Goal: Book appointment/travel/reservation

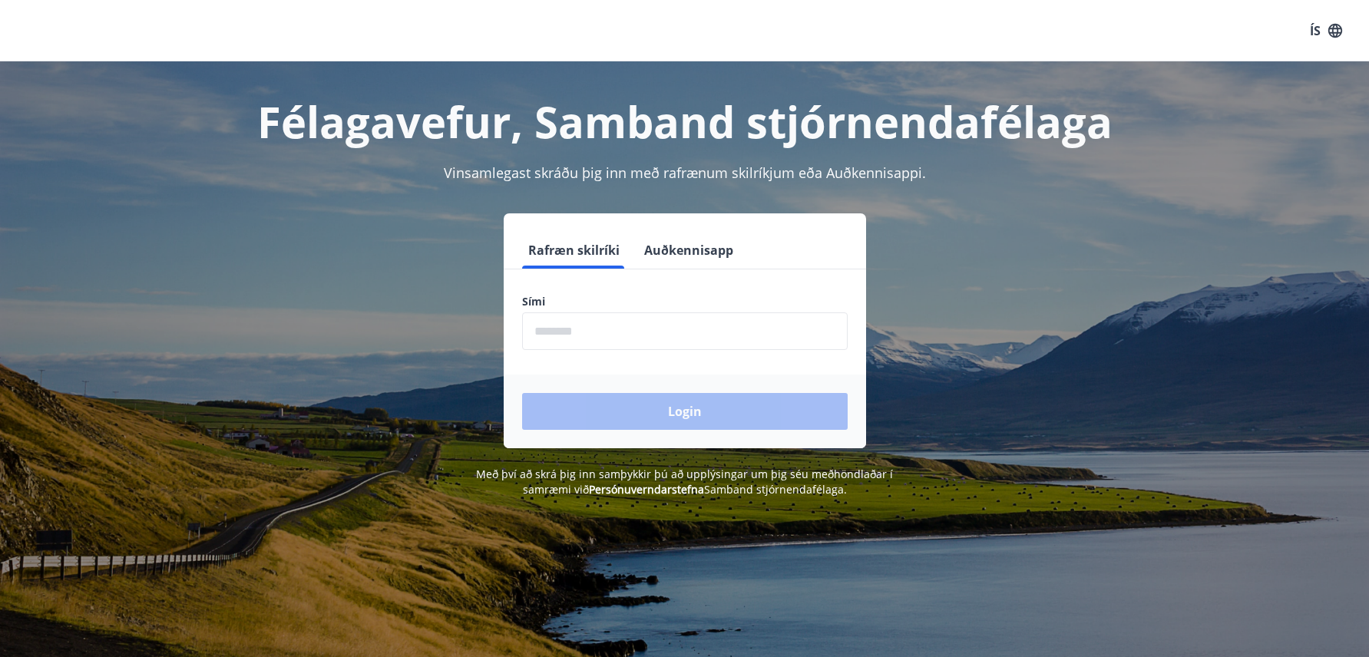
click at [577, 332] on input "phone" at bounding box center [685, 332] width 326 height 38
type input "*"
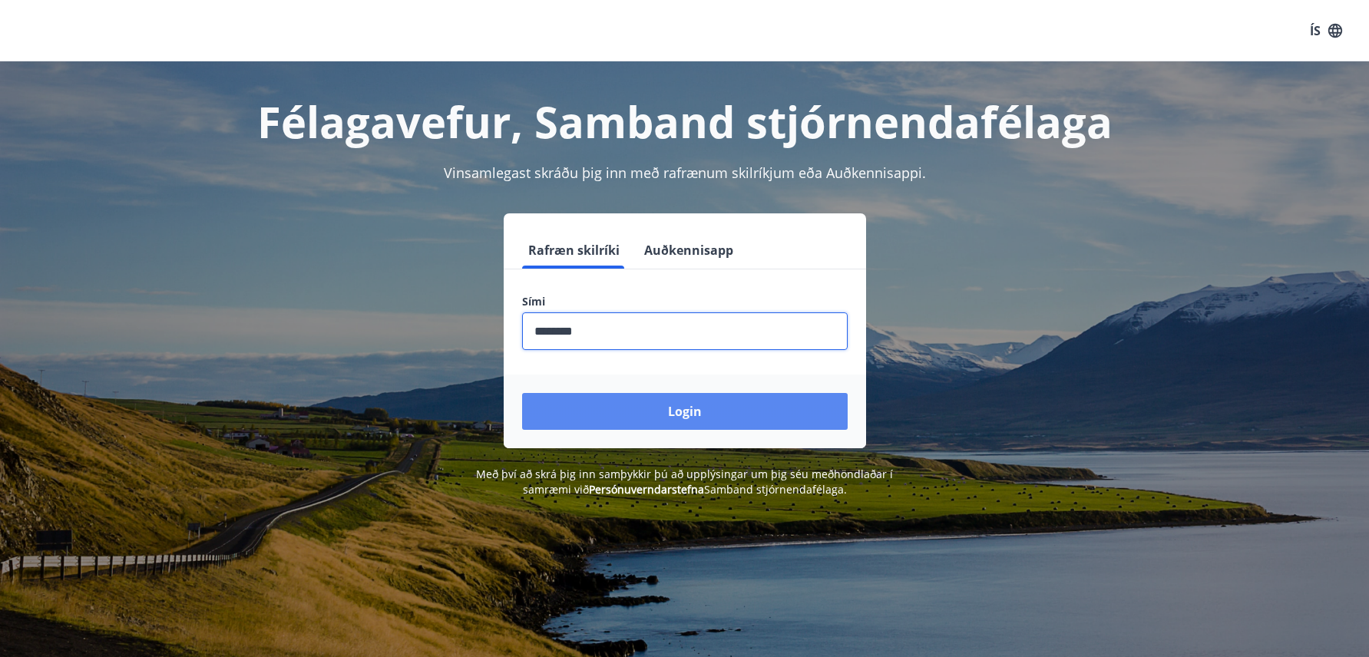
type input "********"
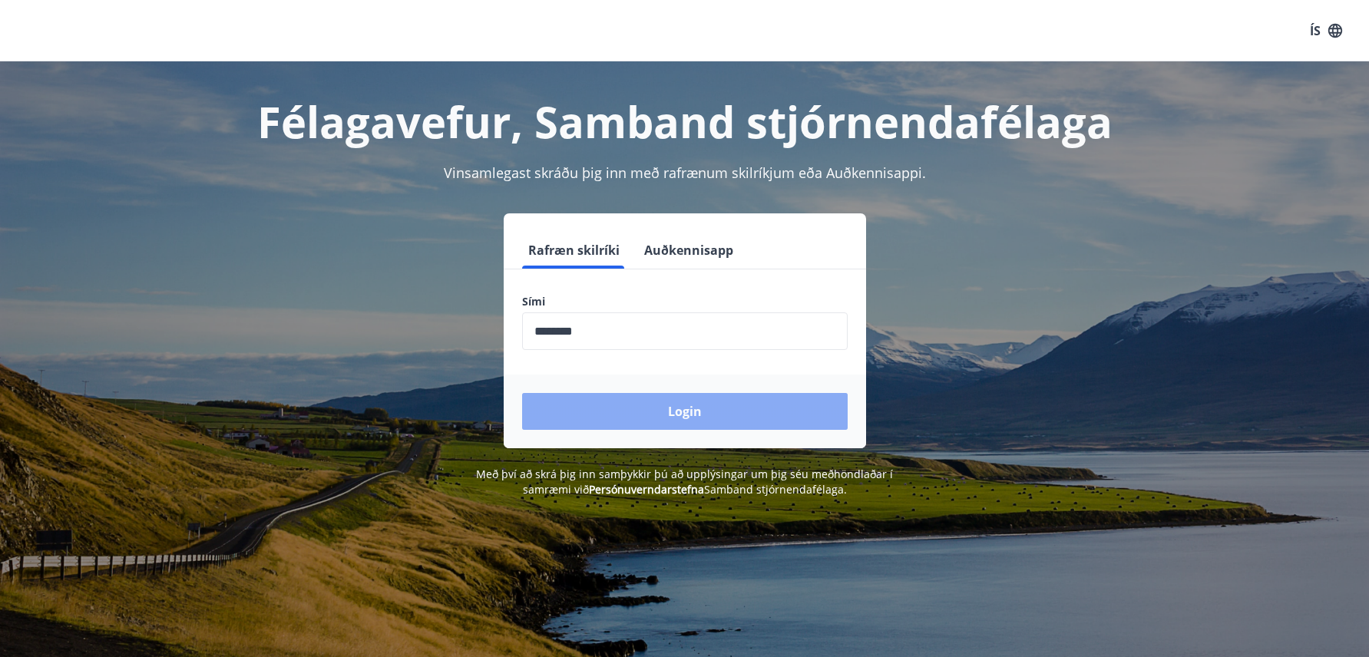
click at [693, 410] on button "Login" at bounding box center [685, 411] width 326 height 37
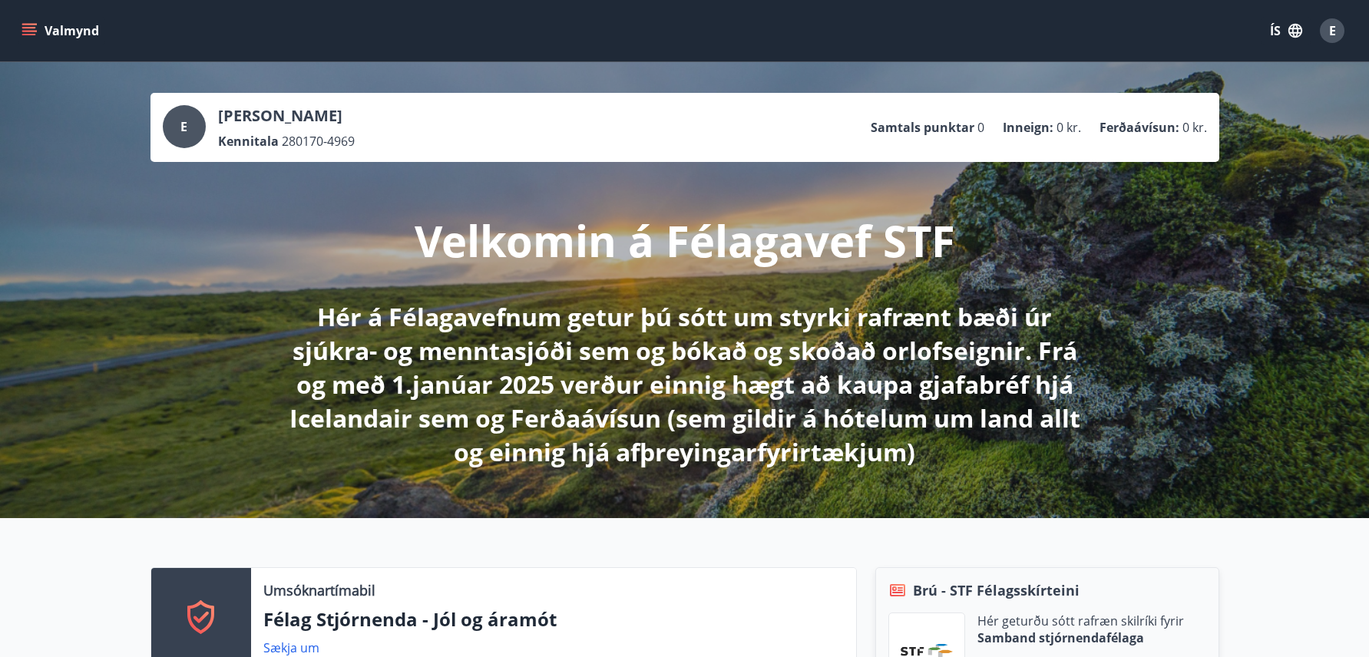
click at [33, 28] on icon "menu" at bounding box center [29, 28] width 14 height 2
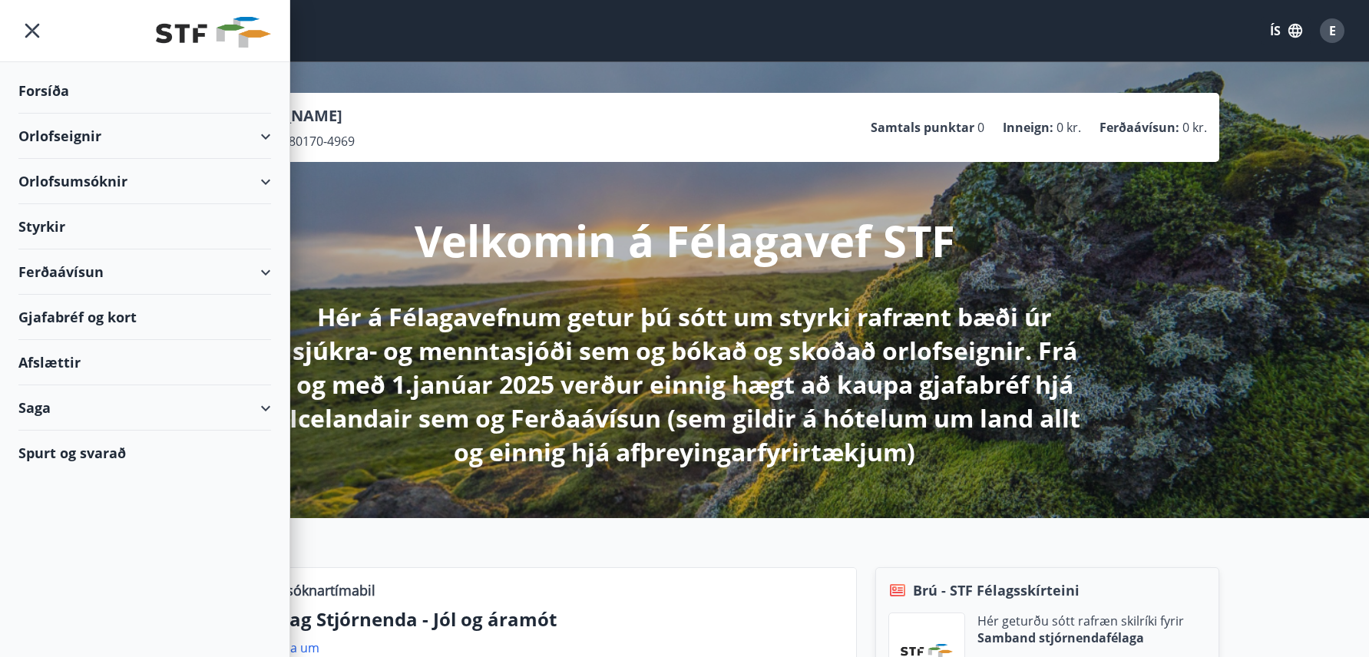
click at [260, 134] on div "Orlofseignir" at bounding box center [144, 136] width 253 height 45
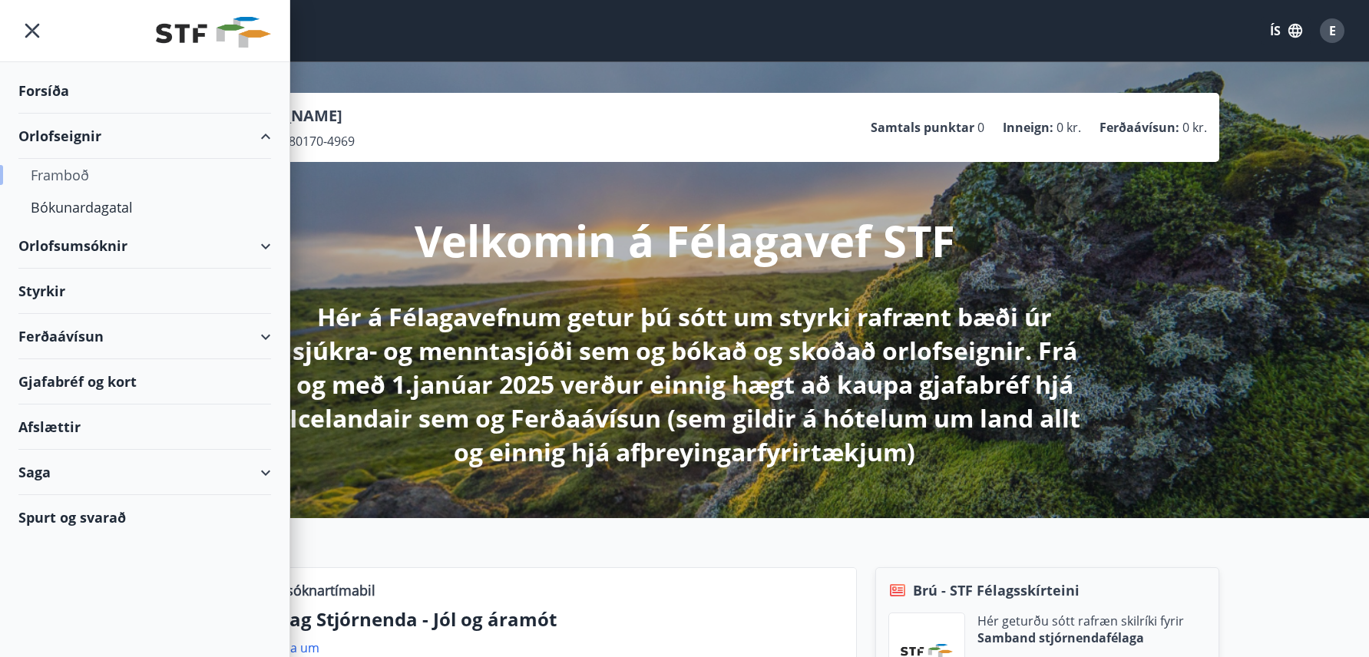
click at [82, 174] on div "Framboð" at bounding box center [145, 175] width 228 height 32
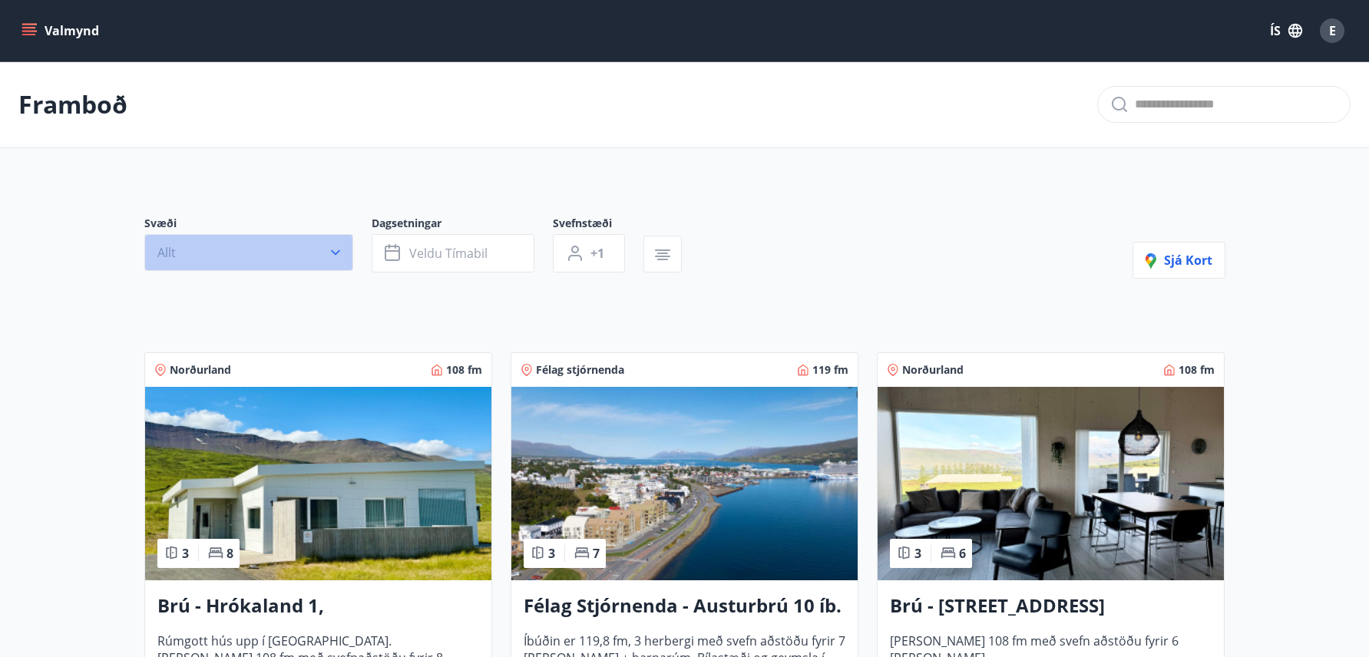
click at [332, 251] on icon "button" at bounding box center [335, 252] width 9 height 5
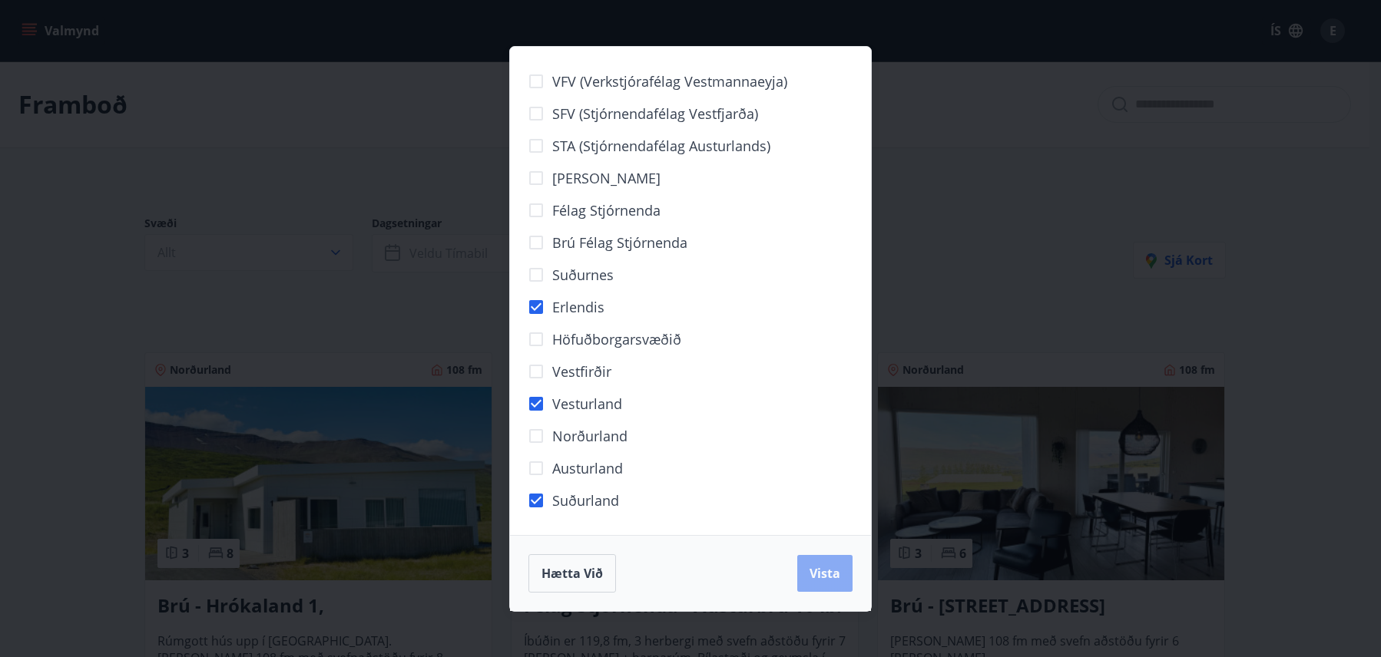
click at [839, 578] on span "Vista" at bounding box center [824, 573] width 31 height 17
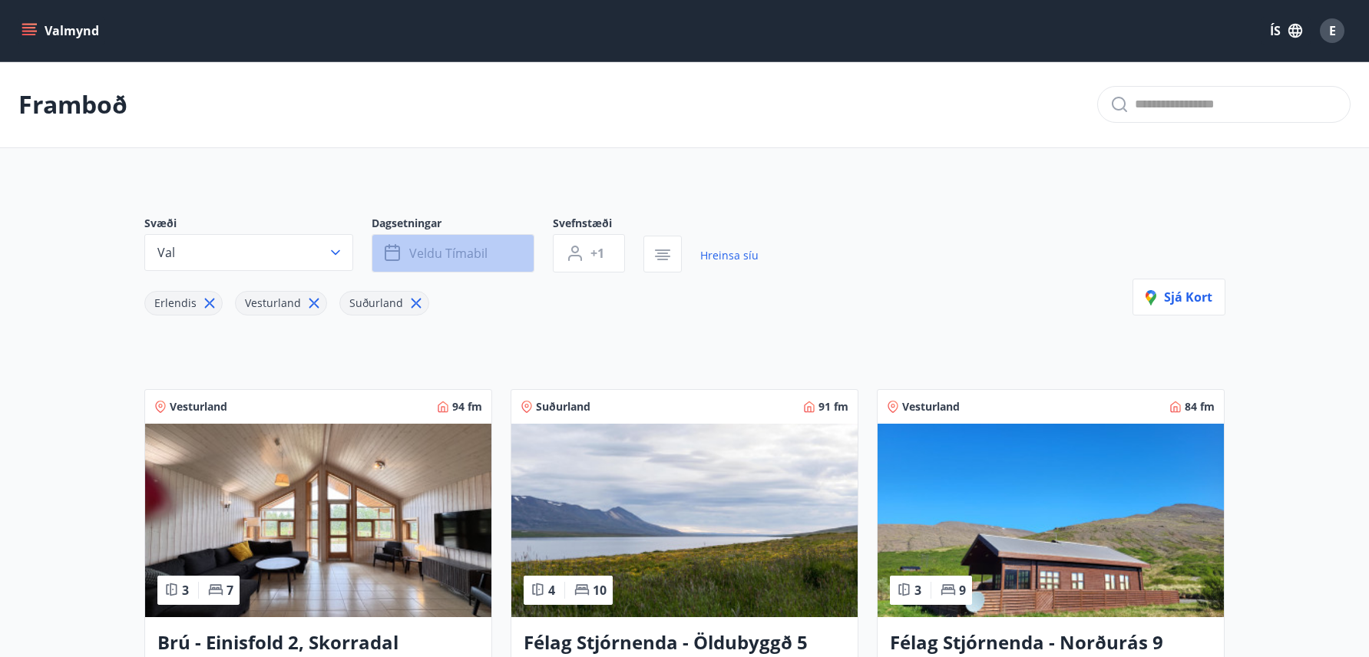
click at [492, 257] on button "Veldu tímabil" at bounding box center [453, 253] width 163 height 38
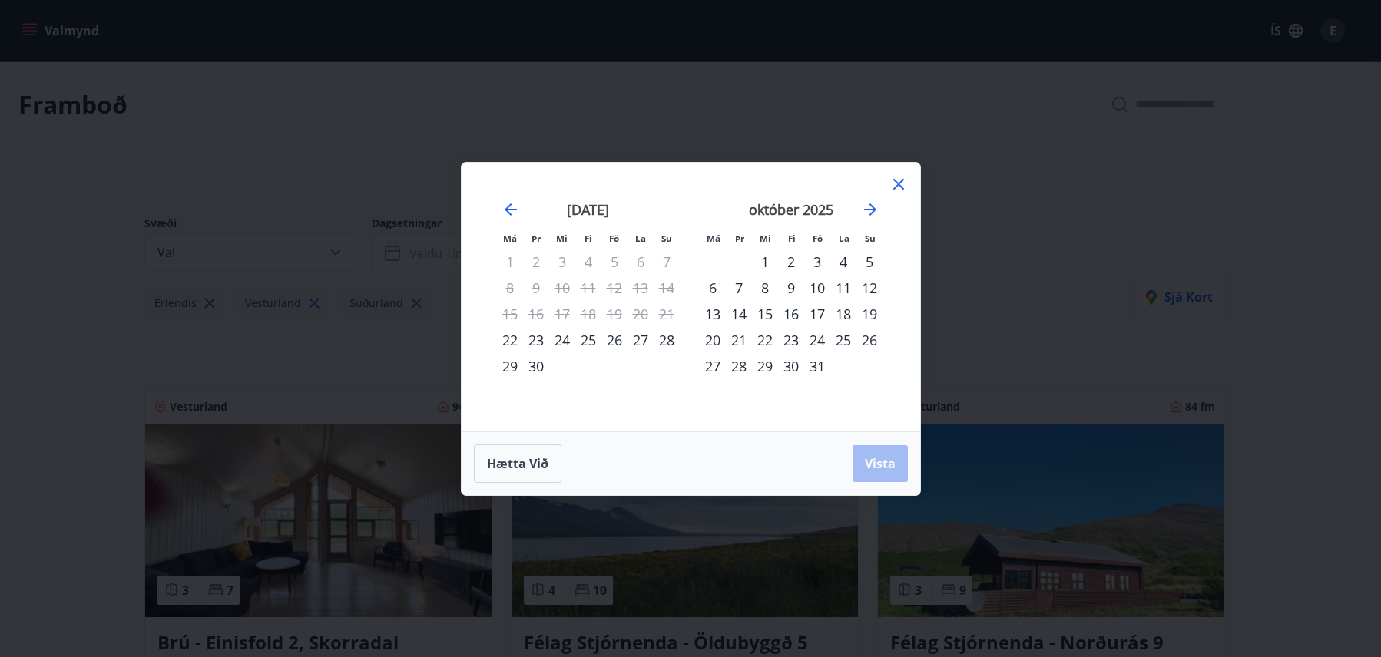
click at [534, 340] on div "23" at bounding box center [536, 340] width 26 height 26
click at [882, 463] on span "Vista" at bounding box center [880, 463] width 31 height 17
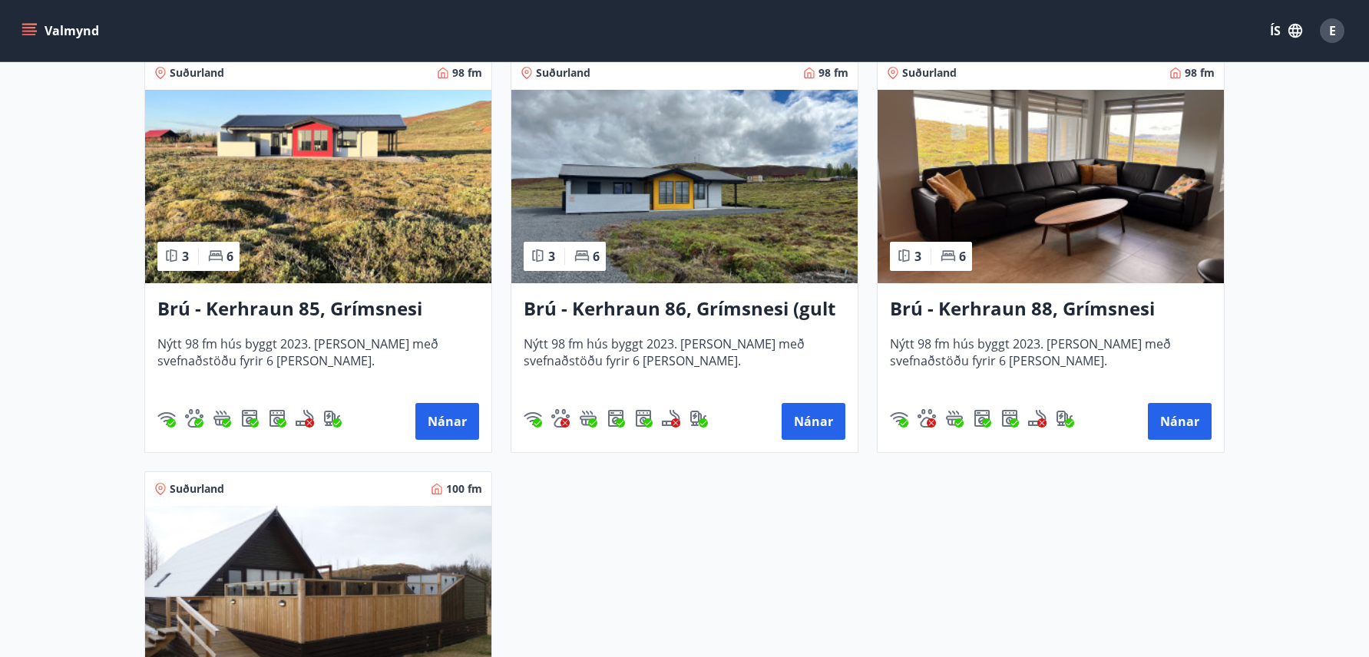
scroll to position [1152, 0]
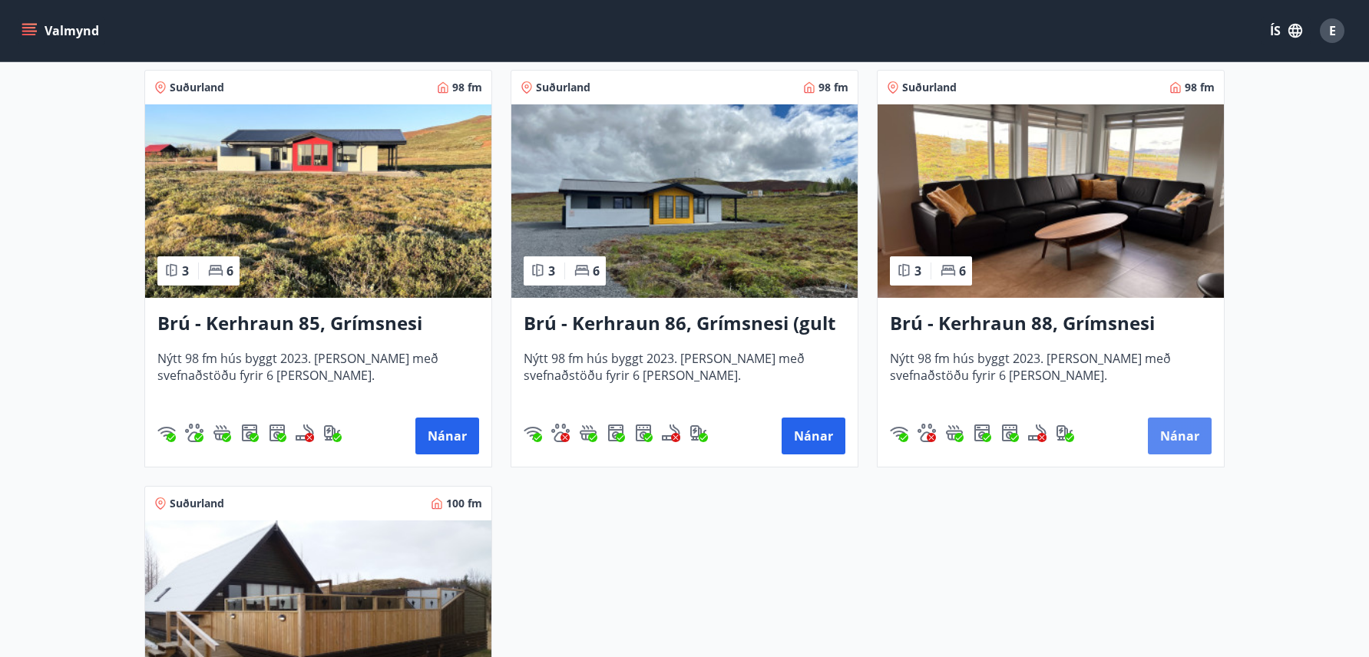
click at [1173, 428] on button "Nánar" at bounding box center [1180, 436] width 64 height 37
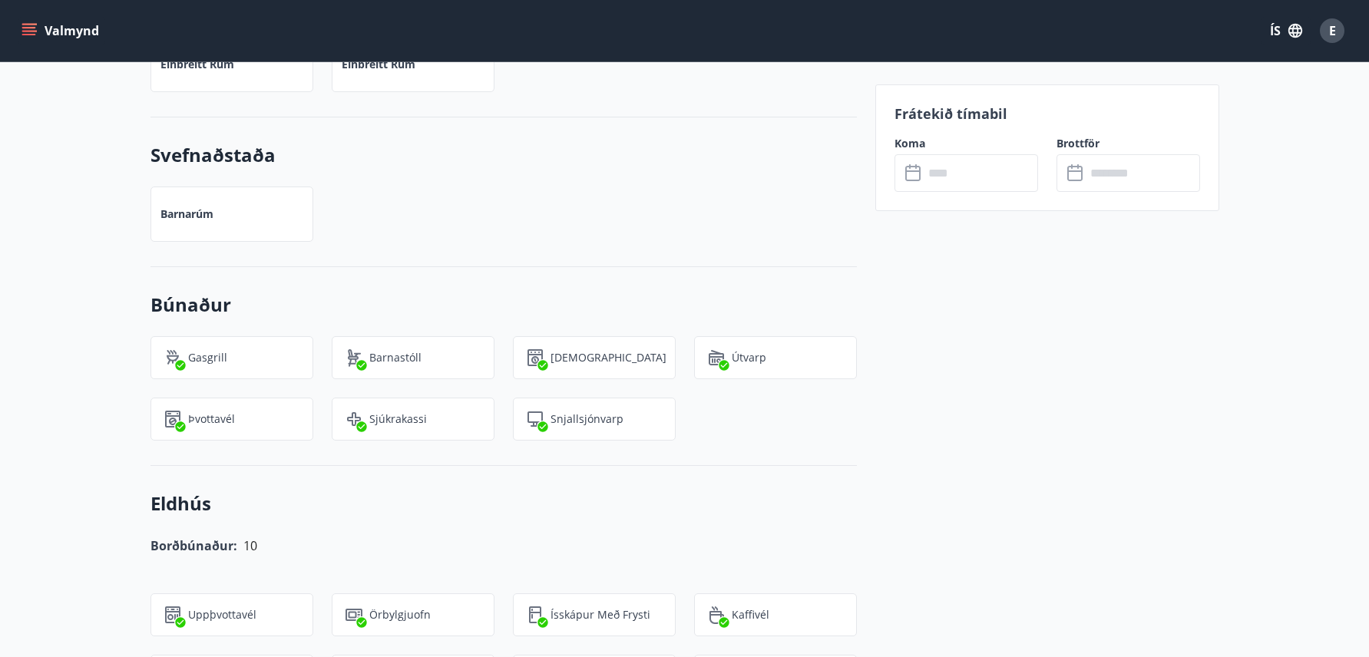
scroll to position [1229, 0]
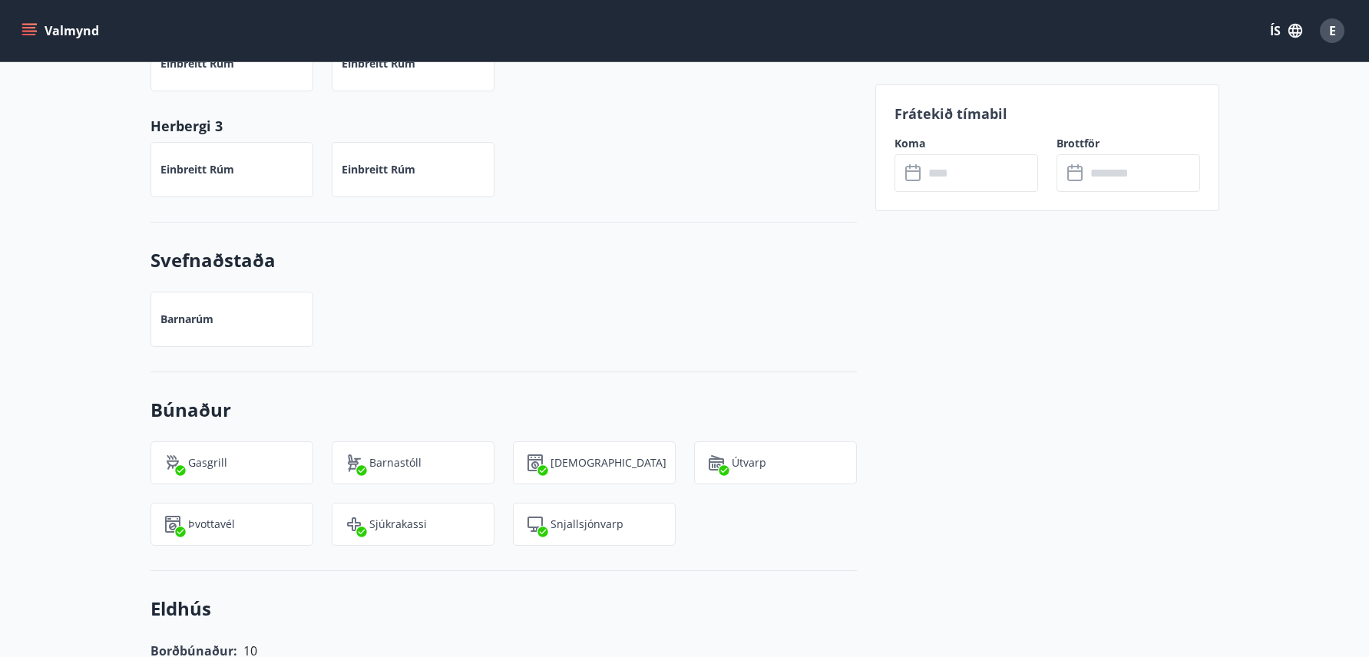
click at [969, 177] on input "text" at bounding box center [981, 173] width 114 height 38
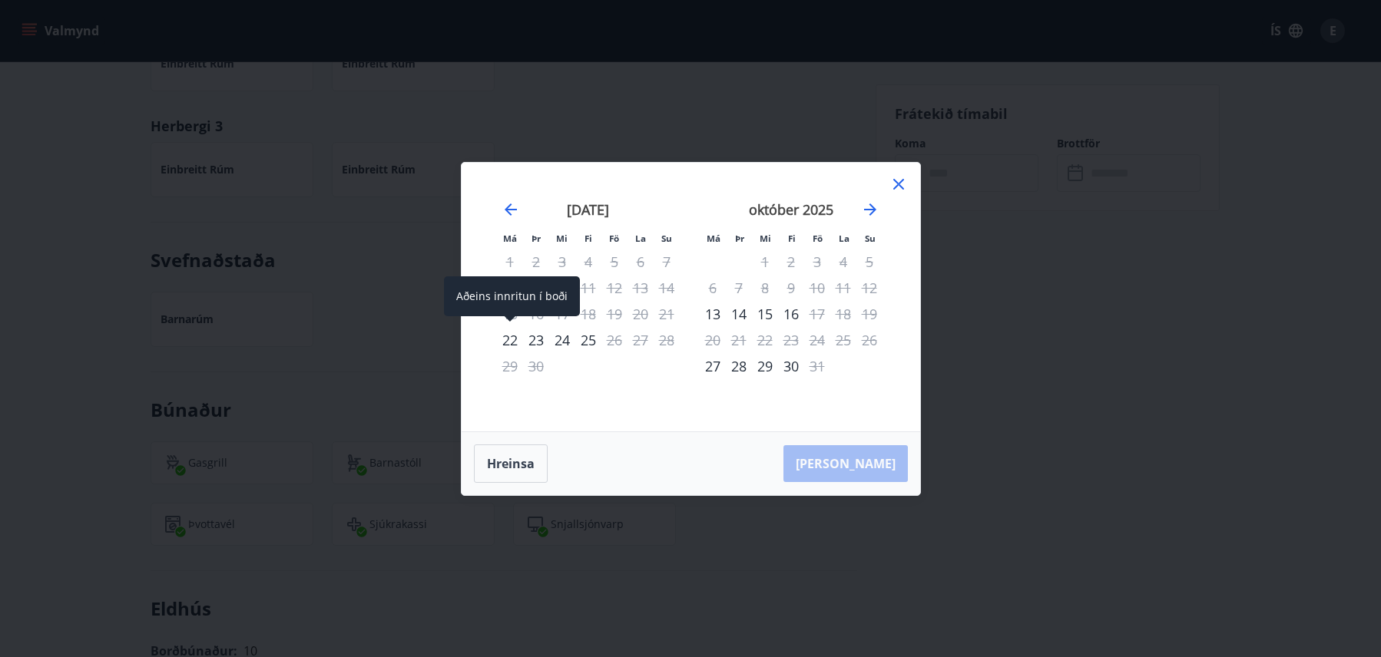
click at [511, 340] on div "22" at bounding box center [510, 340] width 26 height 26
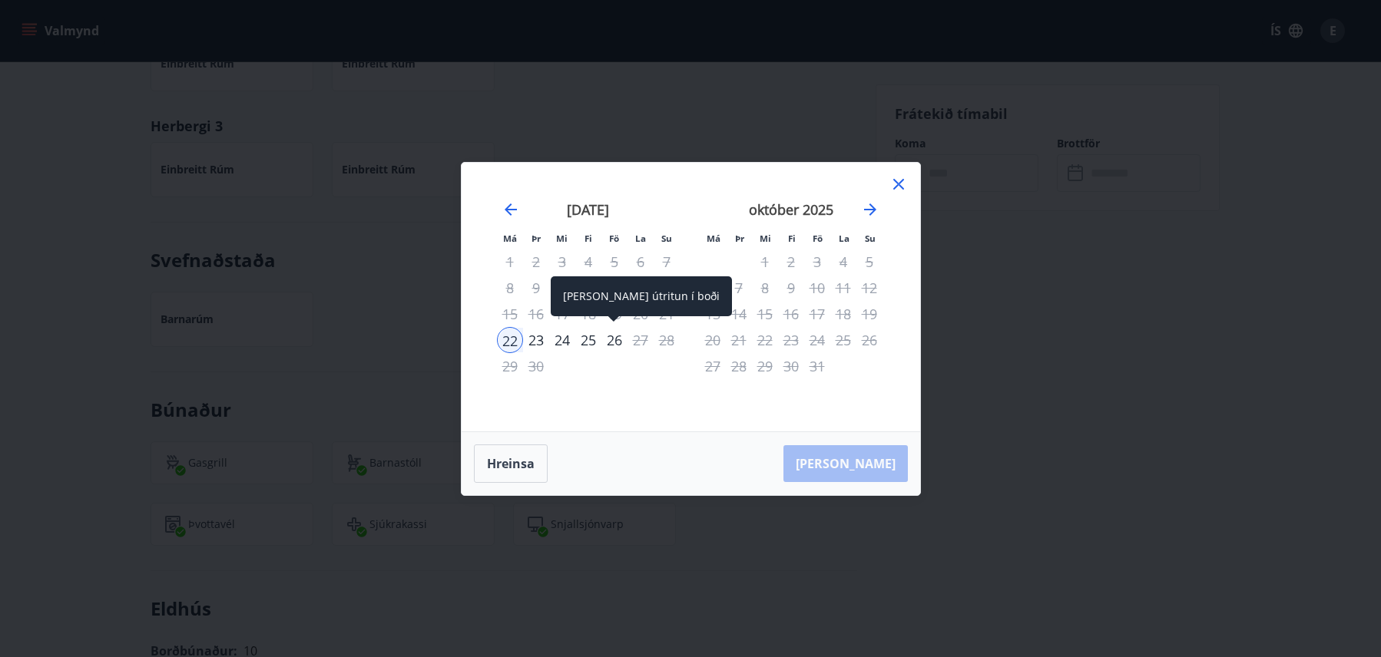
click at [606, 344] on div "26" at bounding box center [614, 340] width 26 height 26
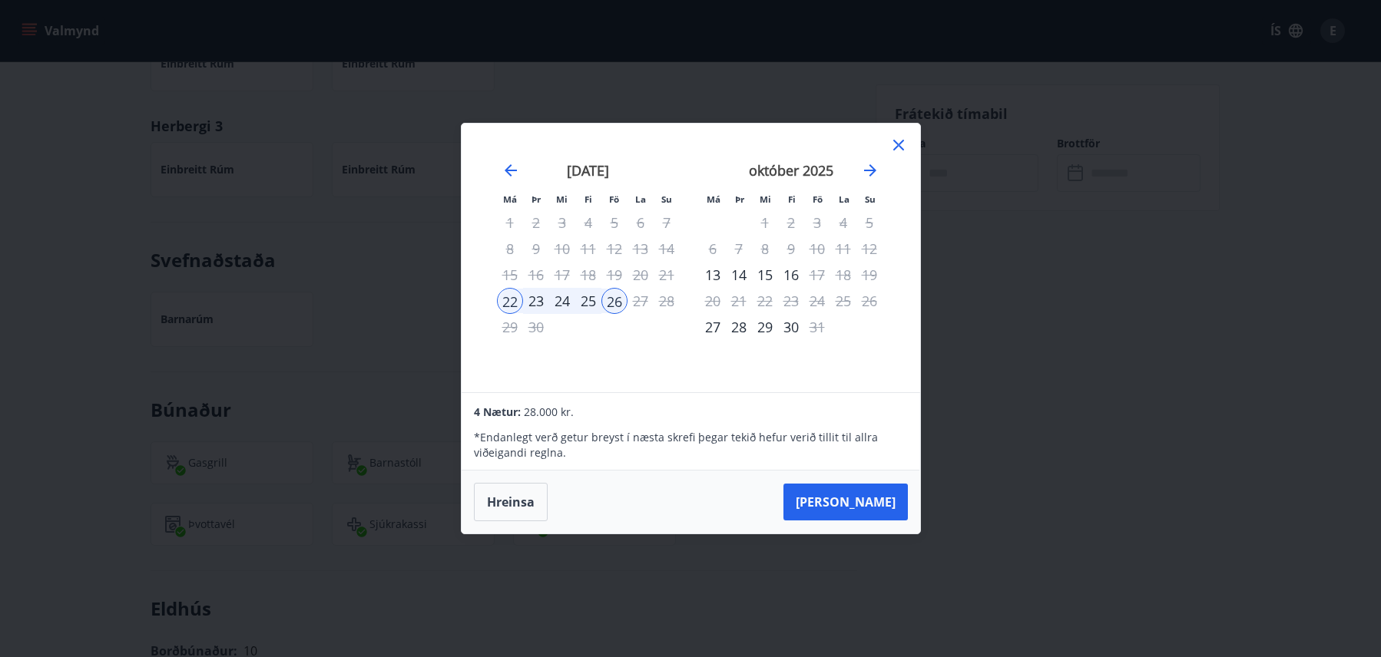
click at [901, 147] on icon at bounding box center [898, 145] width 18 height 18
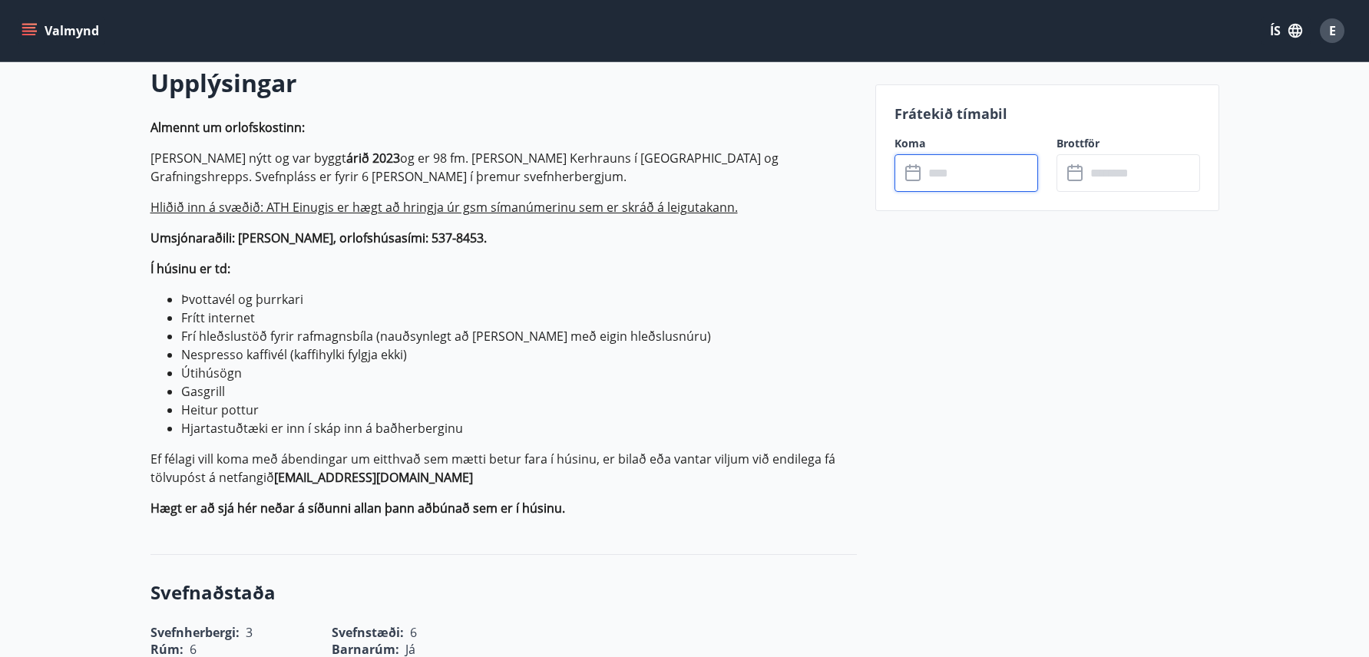
scroll to position [0, 0]
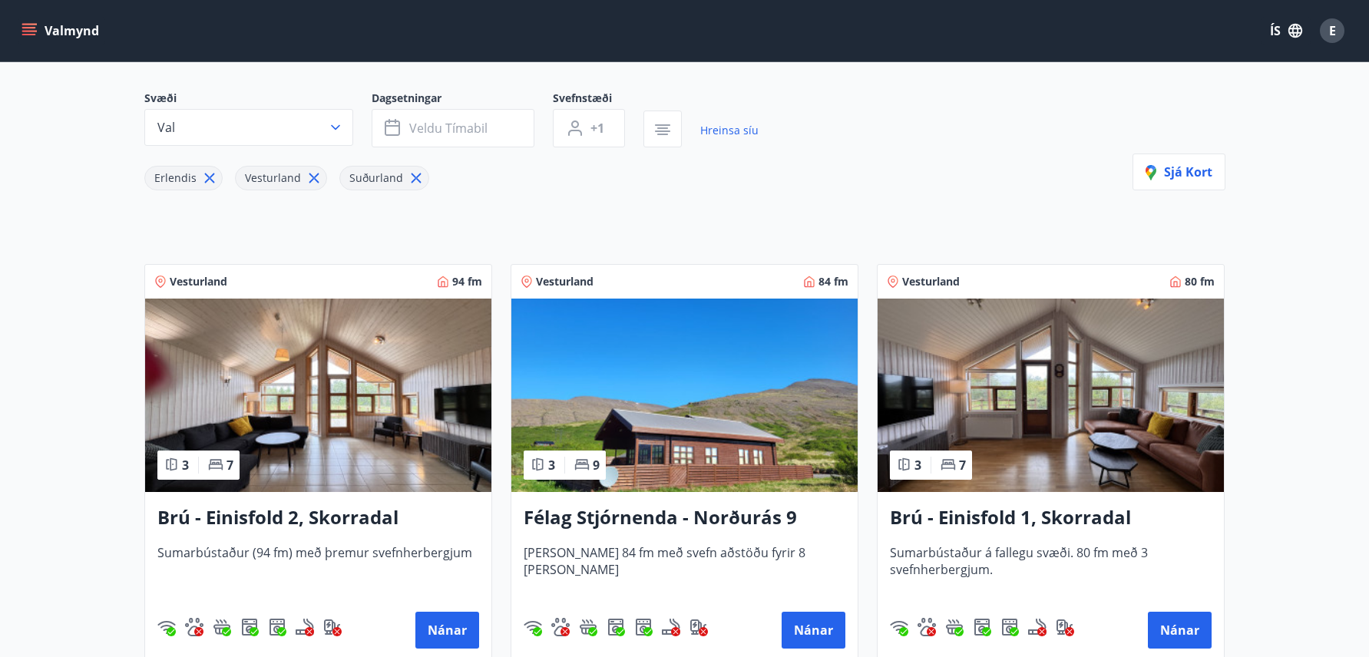
scroll to position [230, 0]
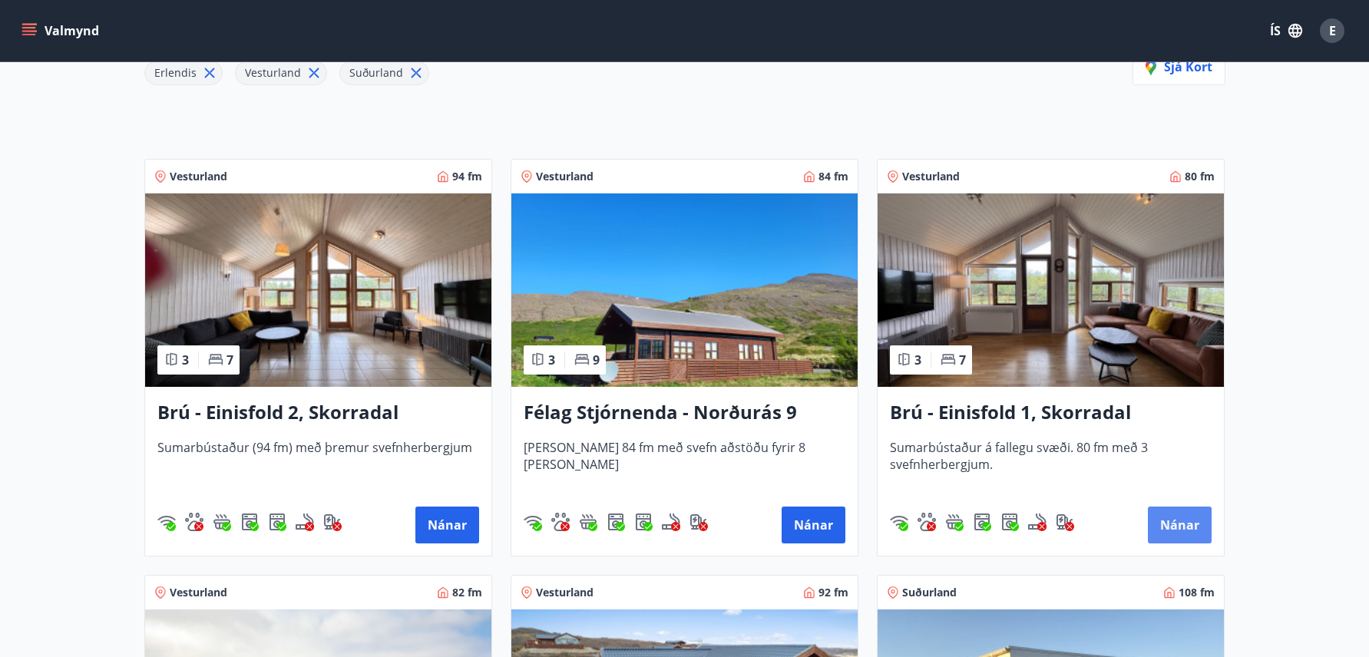
click at [1179, 515] on button "Nánar" at bounding box center [1180, 525] width 64 height 37
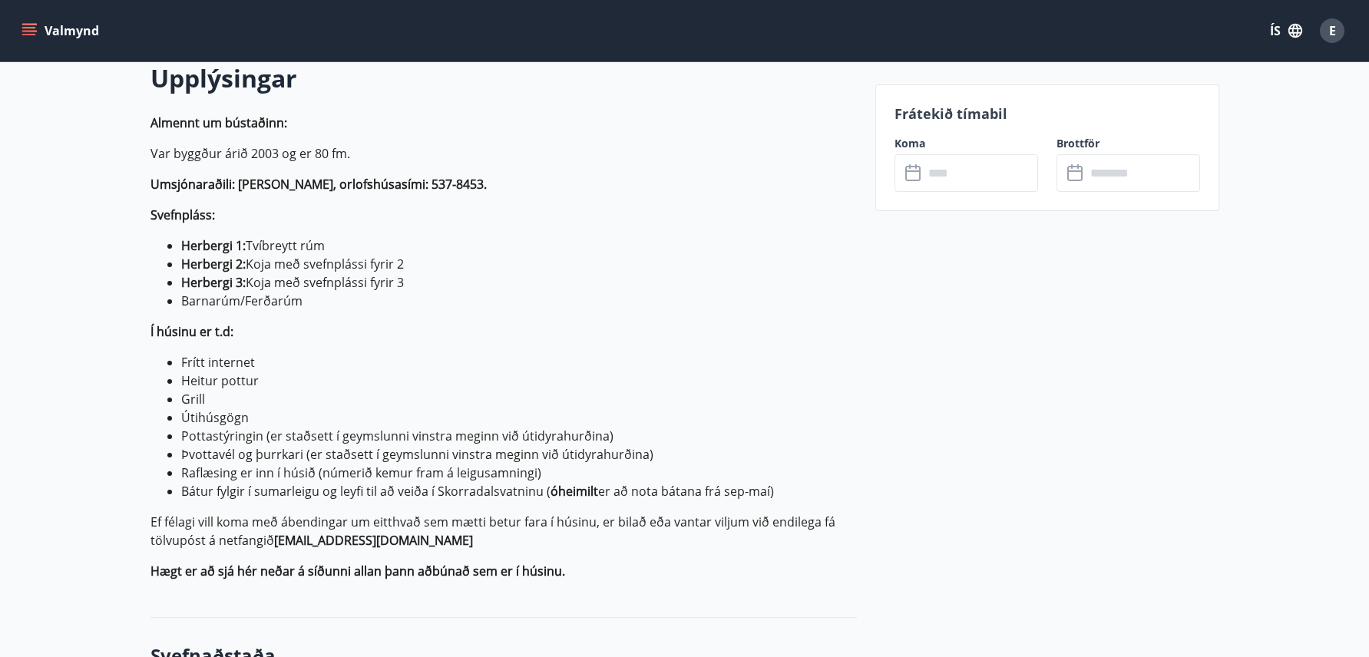
scroll to position [461, 0]
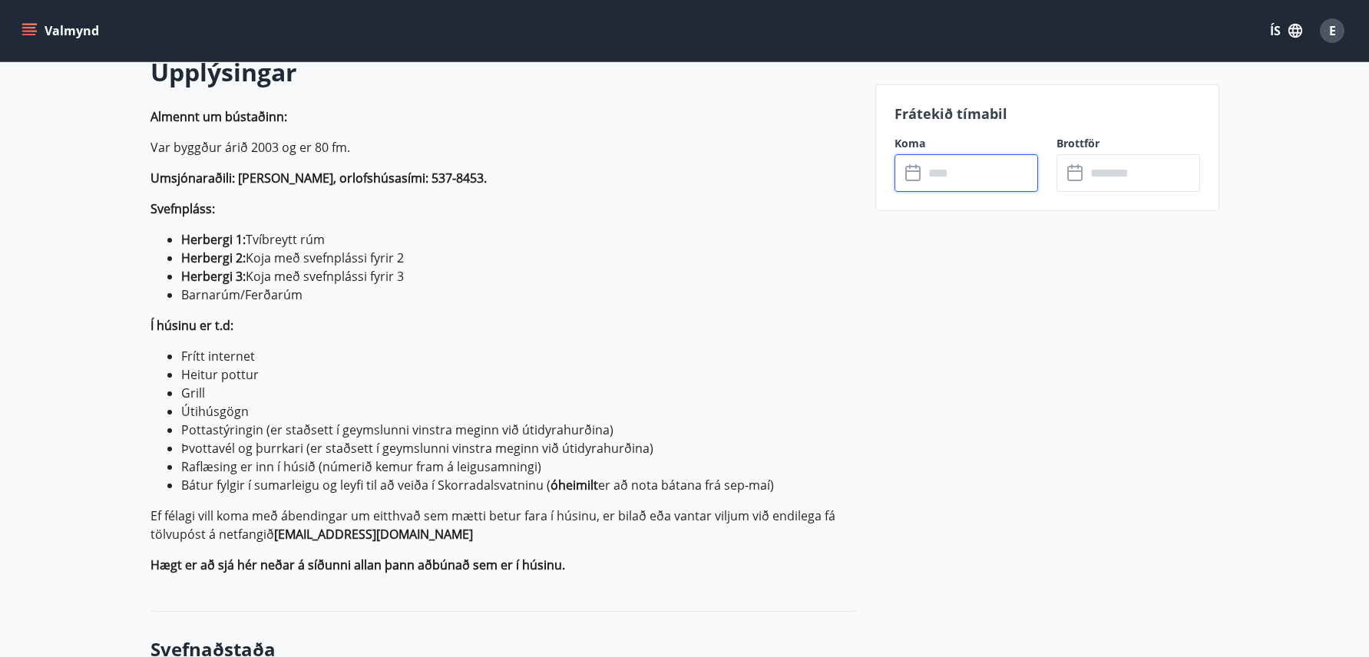
click at [964, 180] on input "text" at bounding box center [981, 173] width 114 height 38
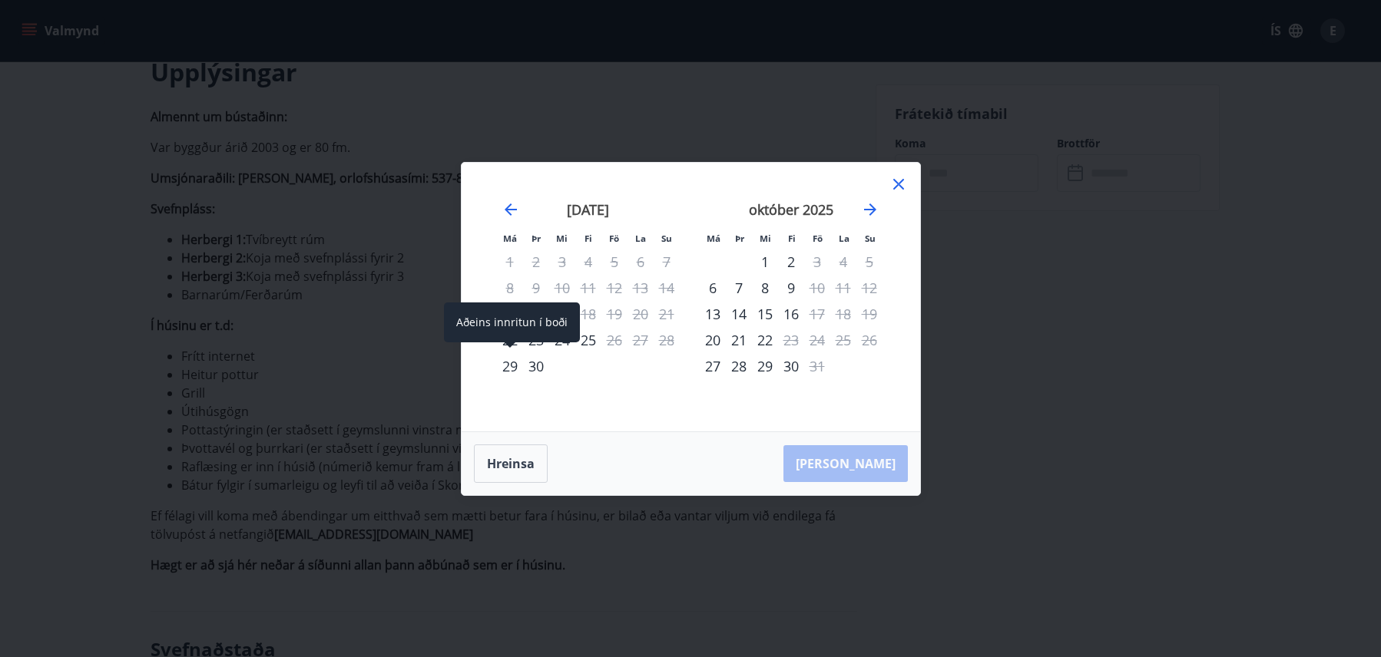
click at [509, 369] on div "29" at bounding box center [510, 366] width 26 height 26
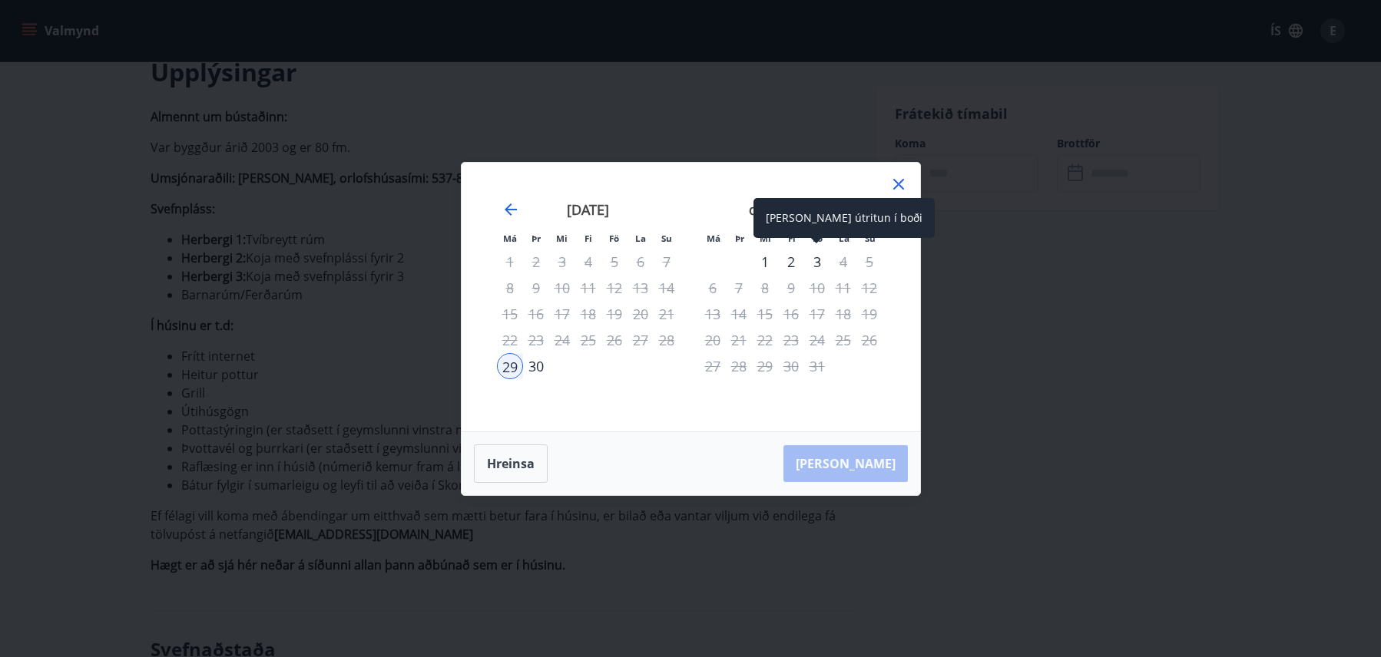
click at [815, 266] on div "3" at bounding box center [817, 262] width 26 height 26
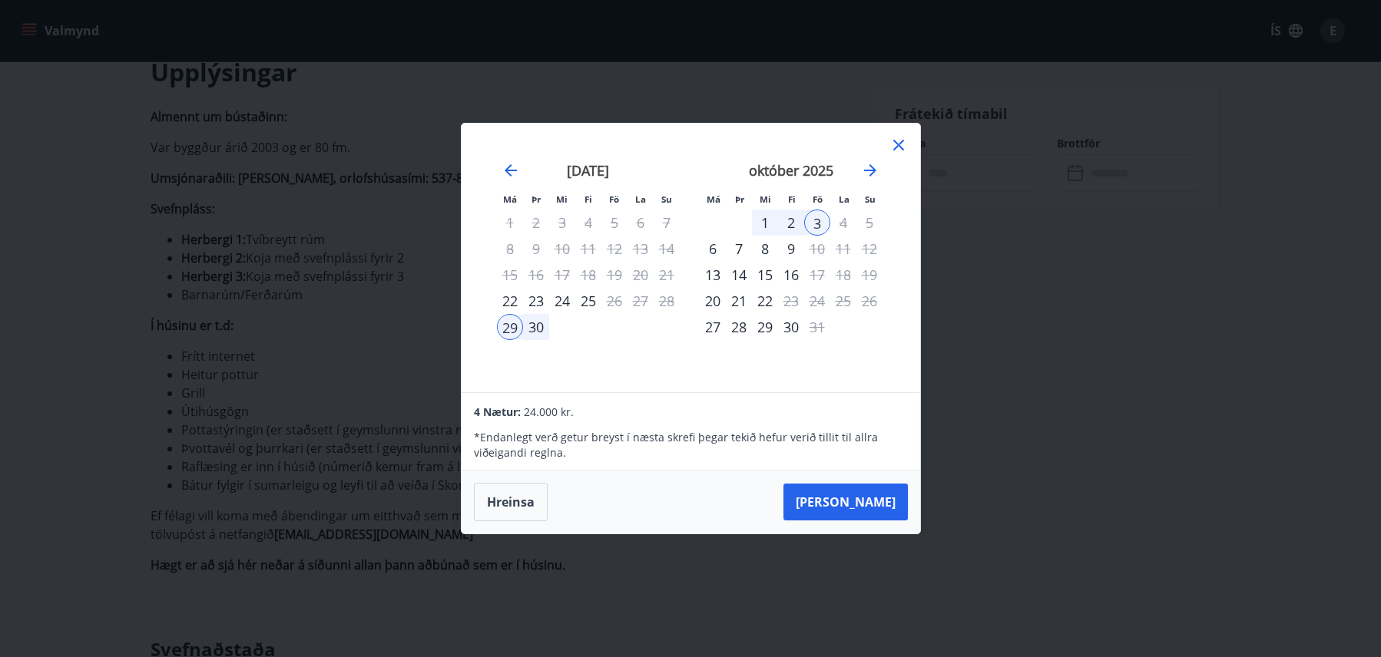
click at [899, 148] on icon at bounding box center [898, 145] width 18 height 18
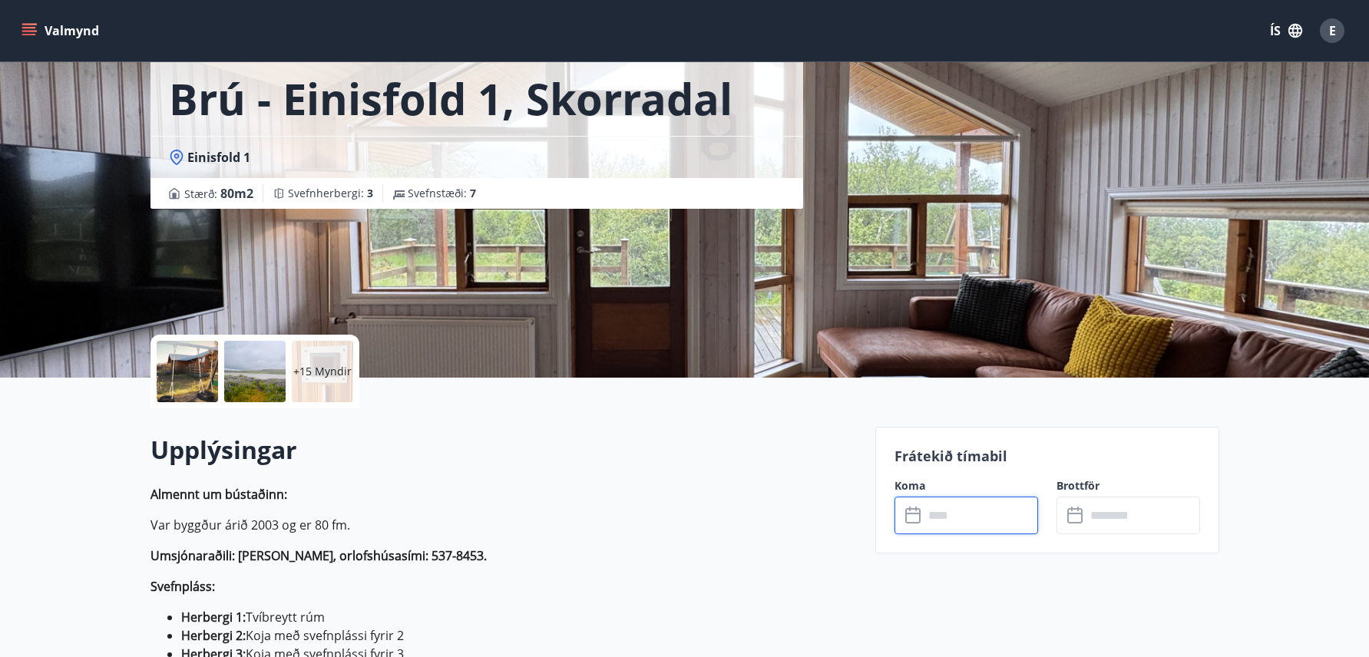
scroll to position [77, 0]
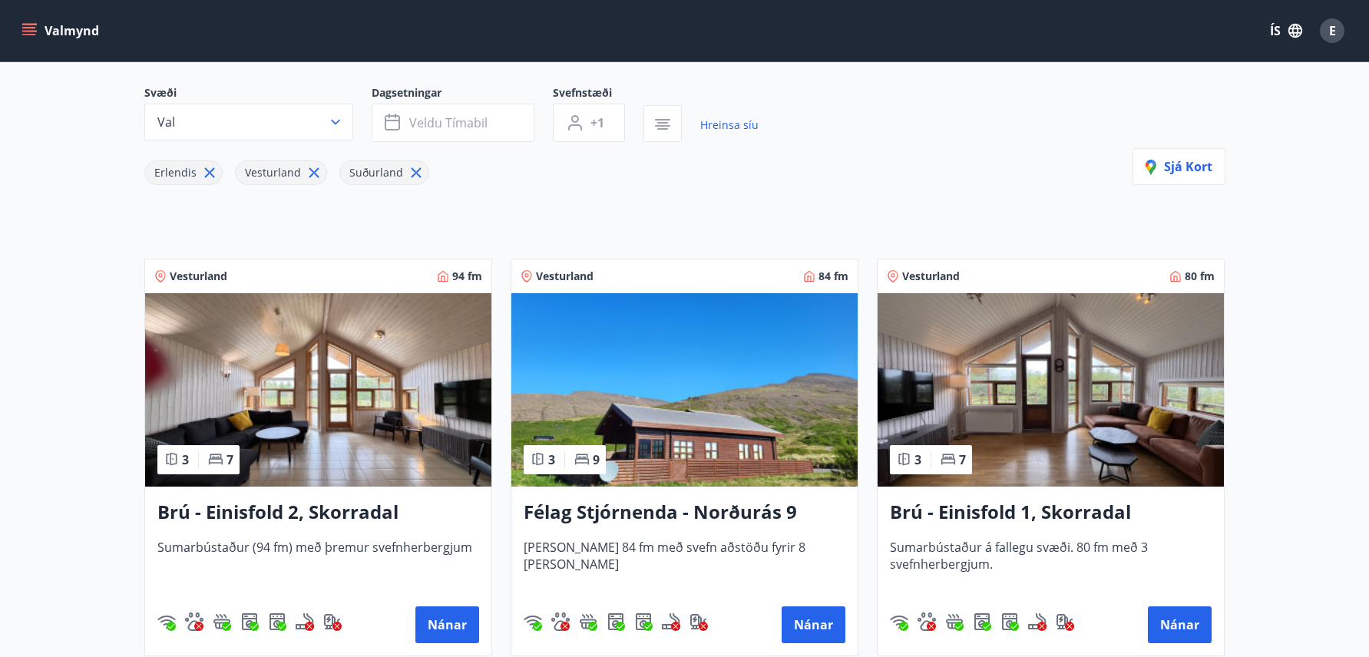
scroll to position [386, 0]
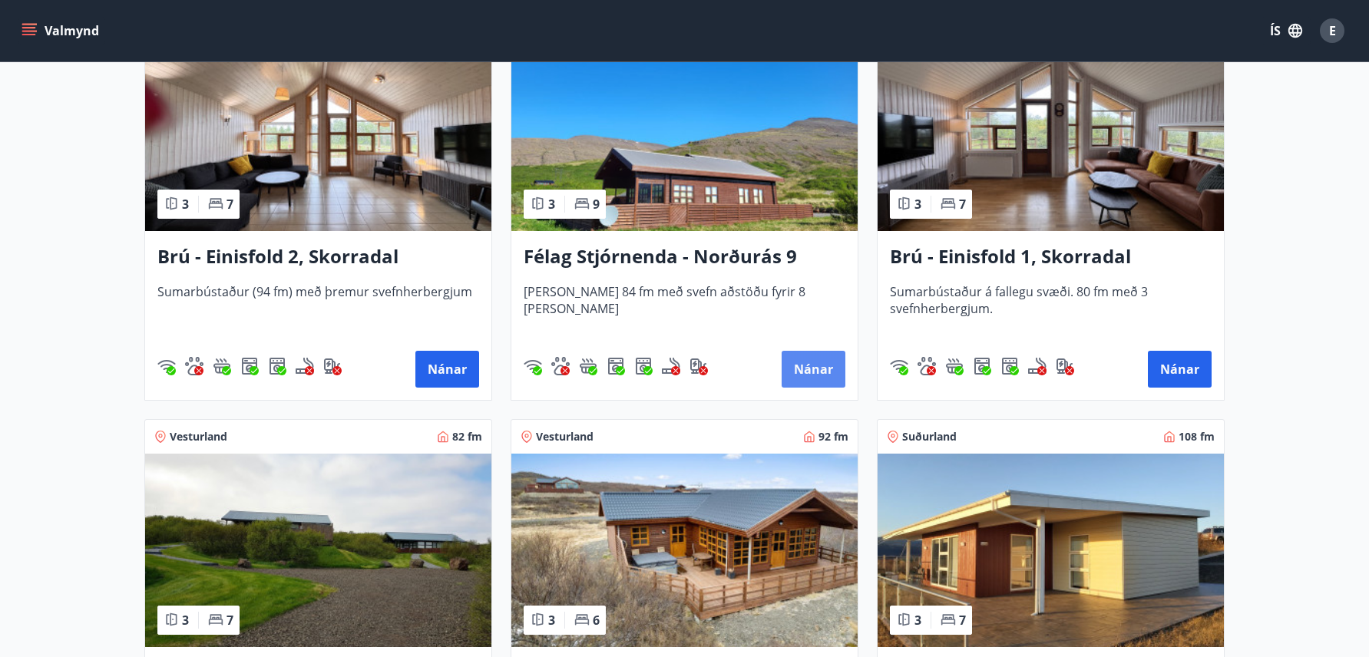
click at [828, 369] on button "Nánar" at bounding box center [814, 369] width 64 height 37
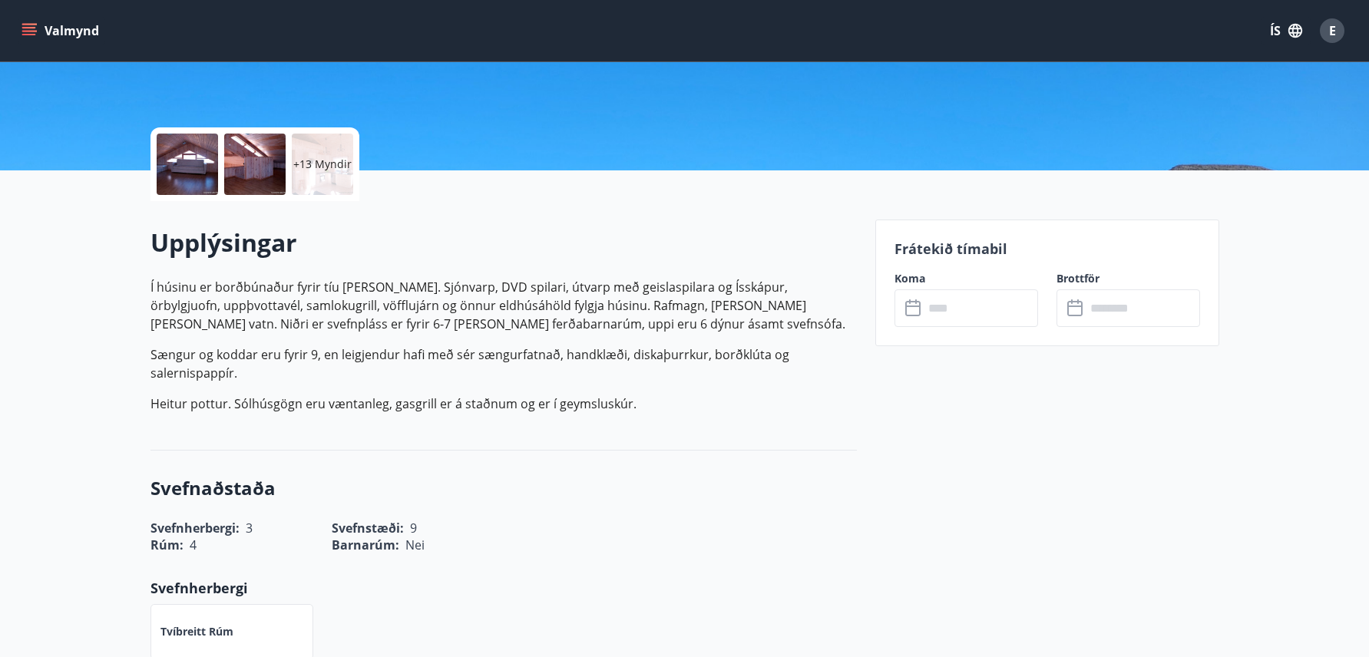
scroll to position [307, 0]
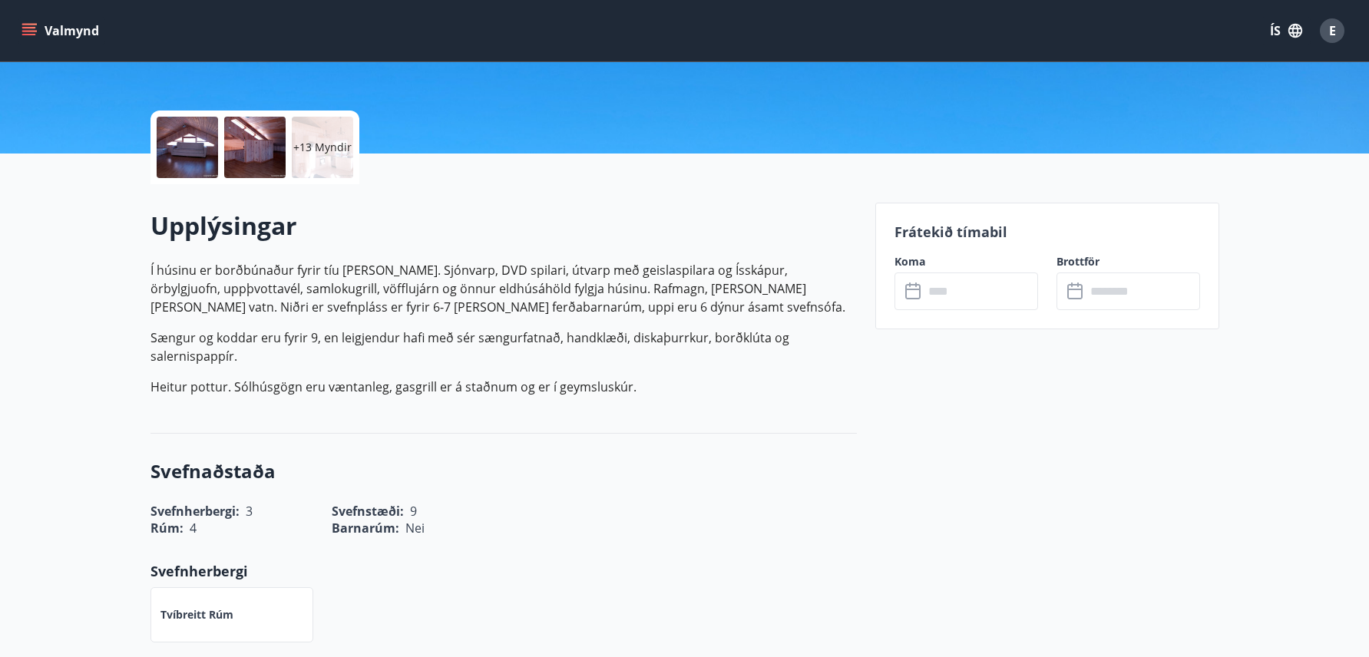
click at [992, 292] on input "text" at bounding box center [981, 292] width 114 height 38
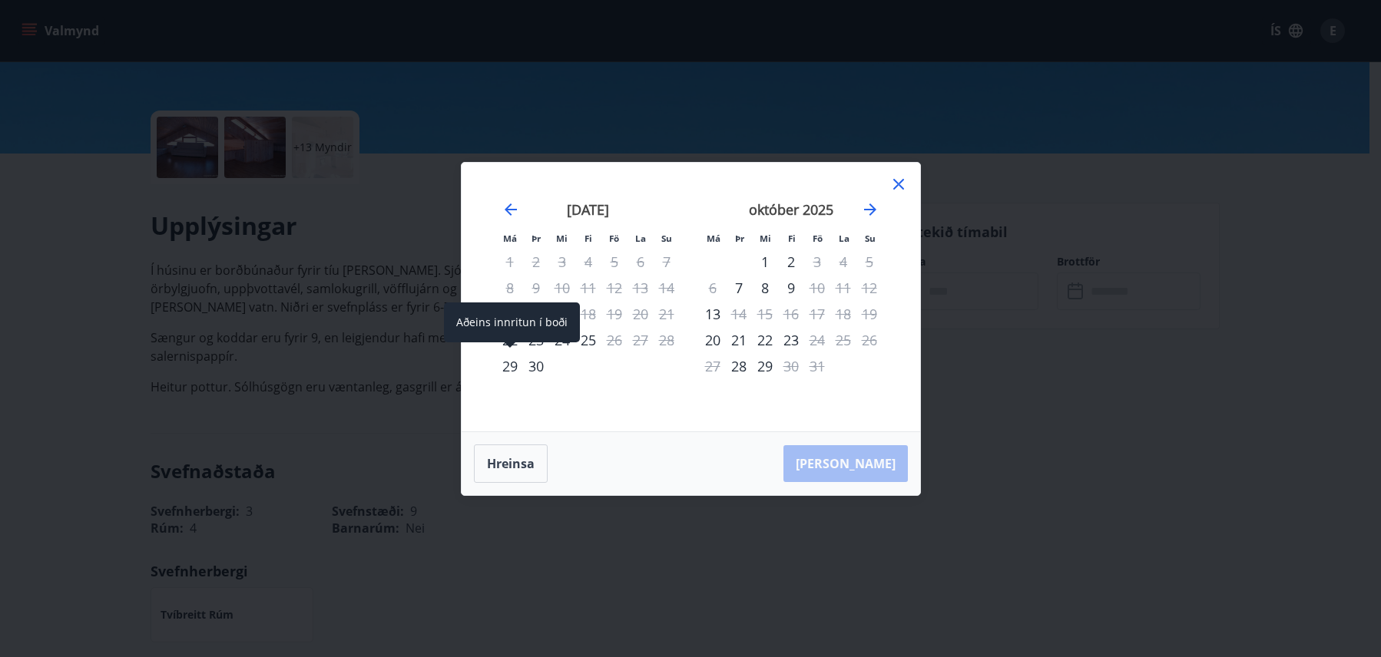
click at [508, 370] on div "29" at bounding box center [510, 366] width 26 height 26
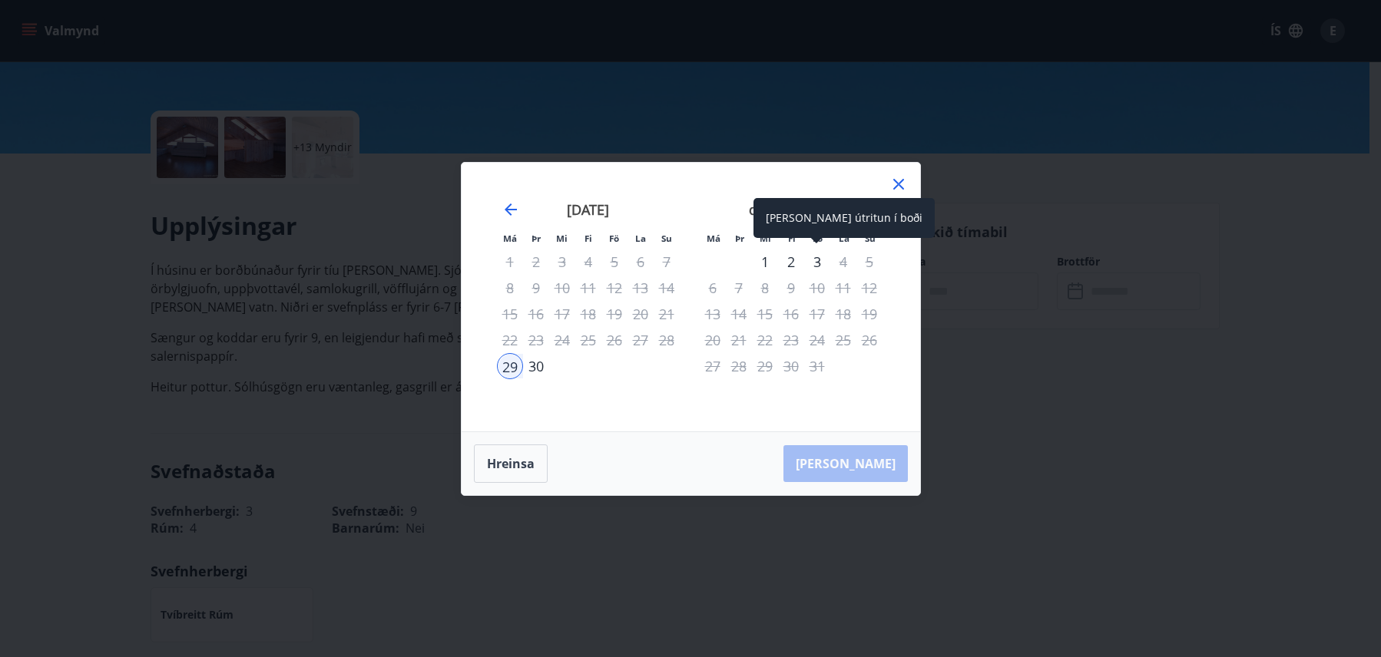
click at [817, 262] on div "3" at bounding box center [817, 262] width 26 height 26
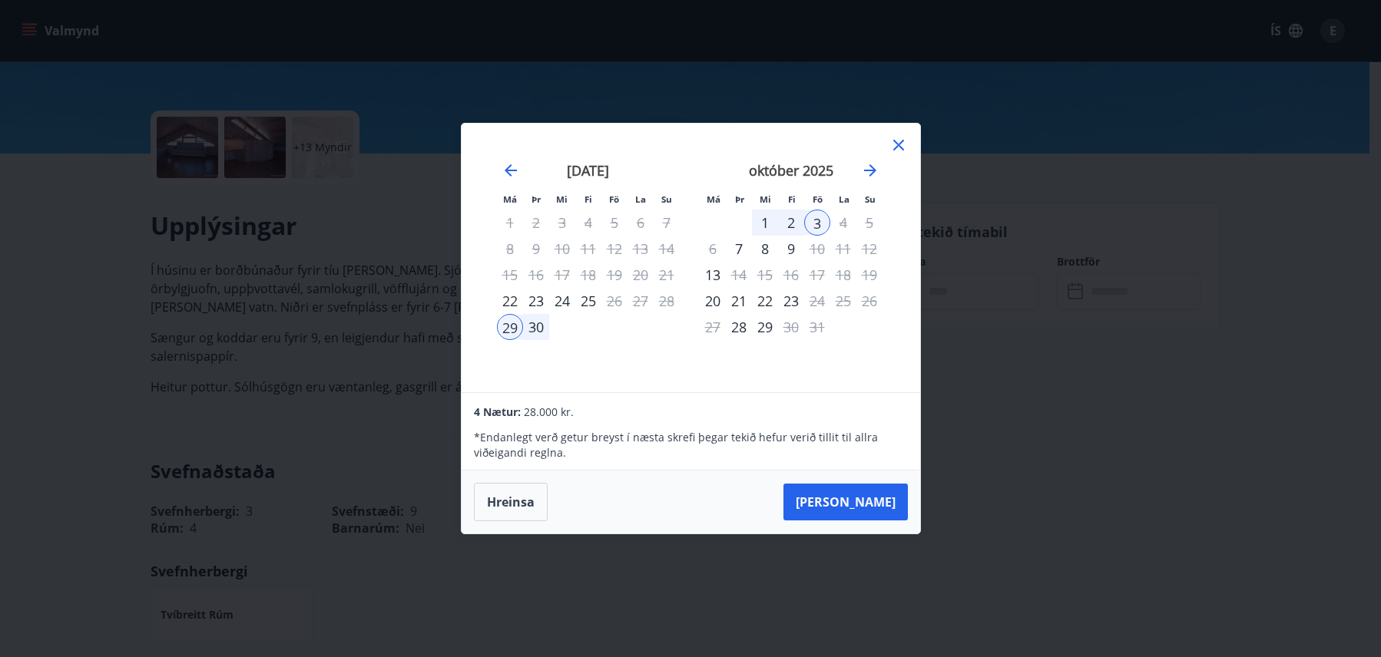
click at [900, 145] on icon at bounding box center [898, 145] width 18 height 18
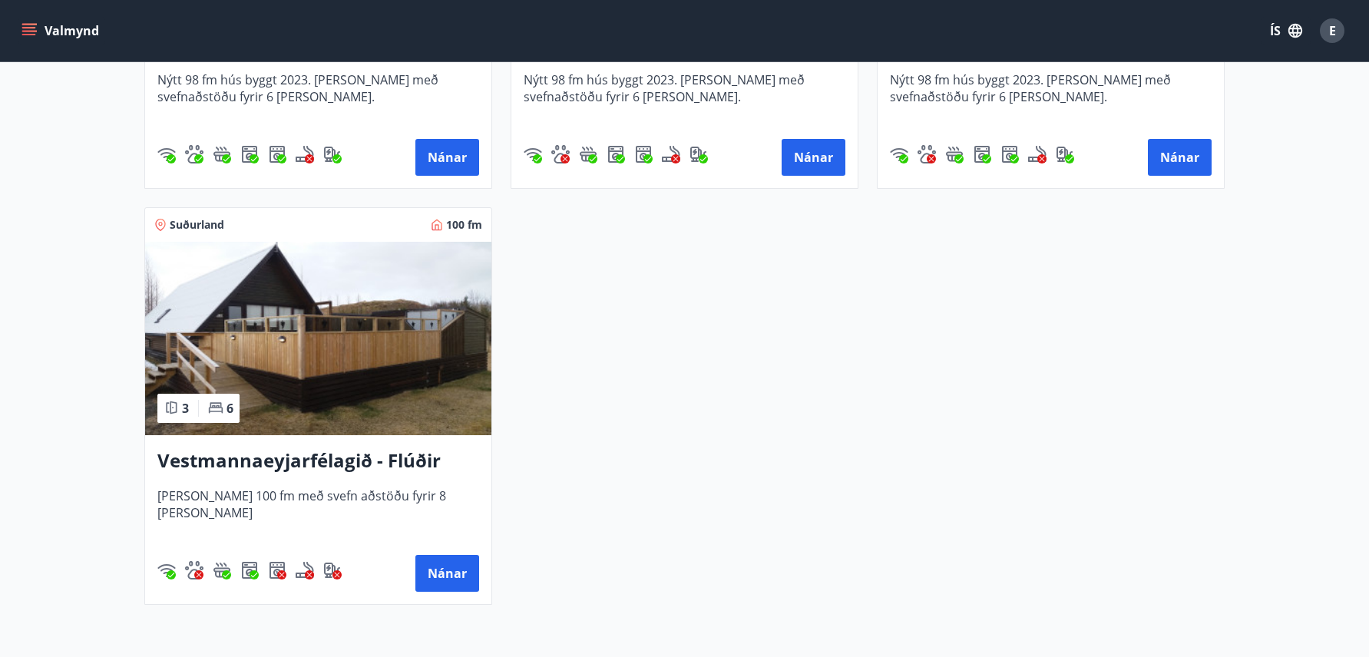
scroll to position [1459, 0]
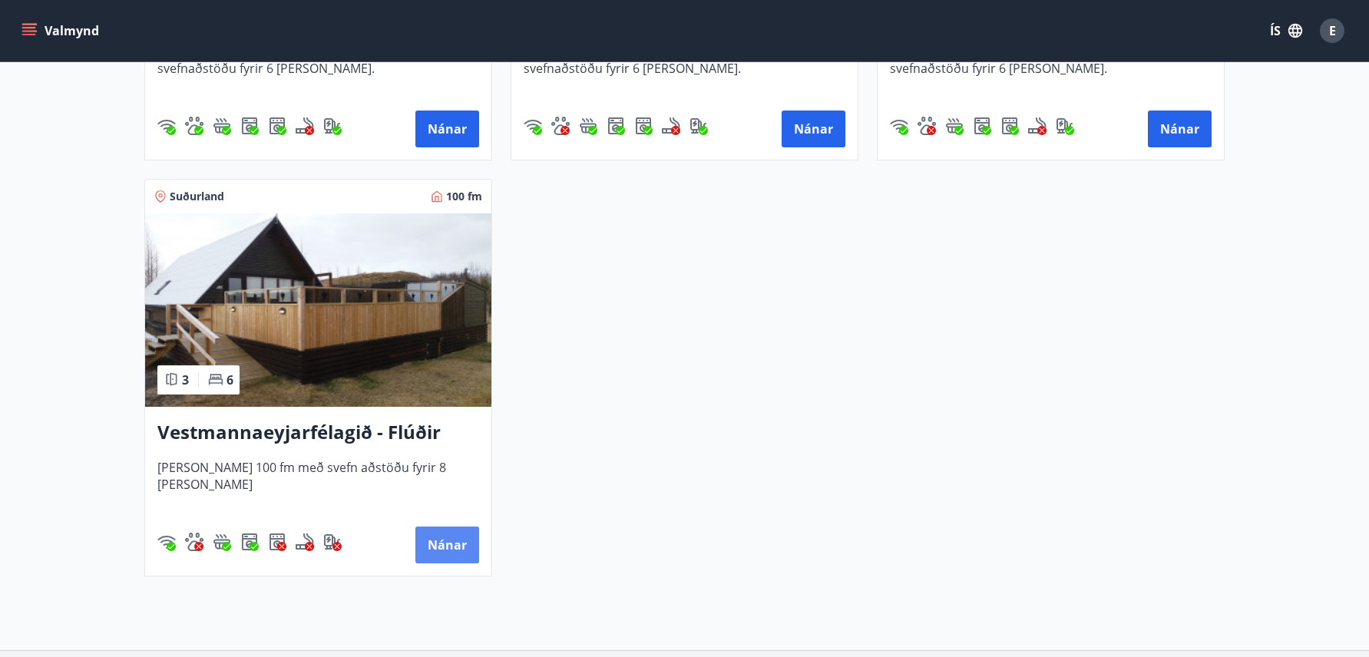
click at [448, 551] on button "Nánar" at bounding box center [447, 545] width 64 height 37
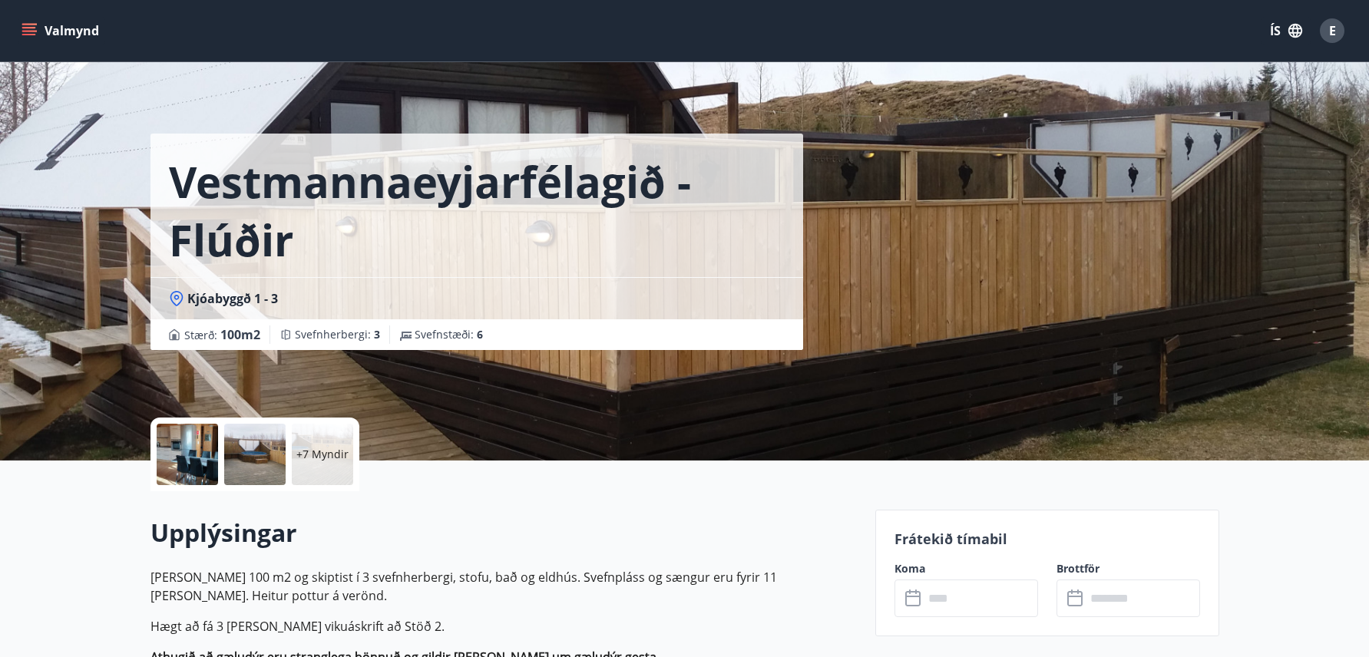
click at [971, 600] on input "text" at bounding box center [981, 599] width 114 height 38
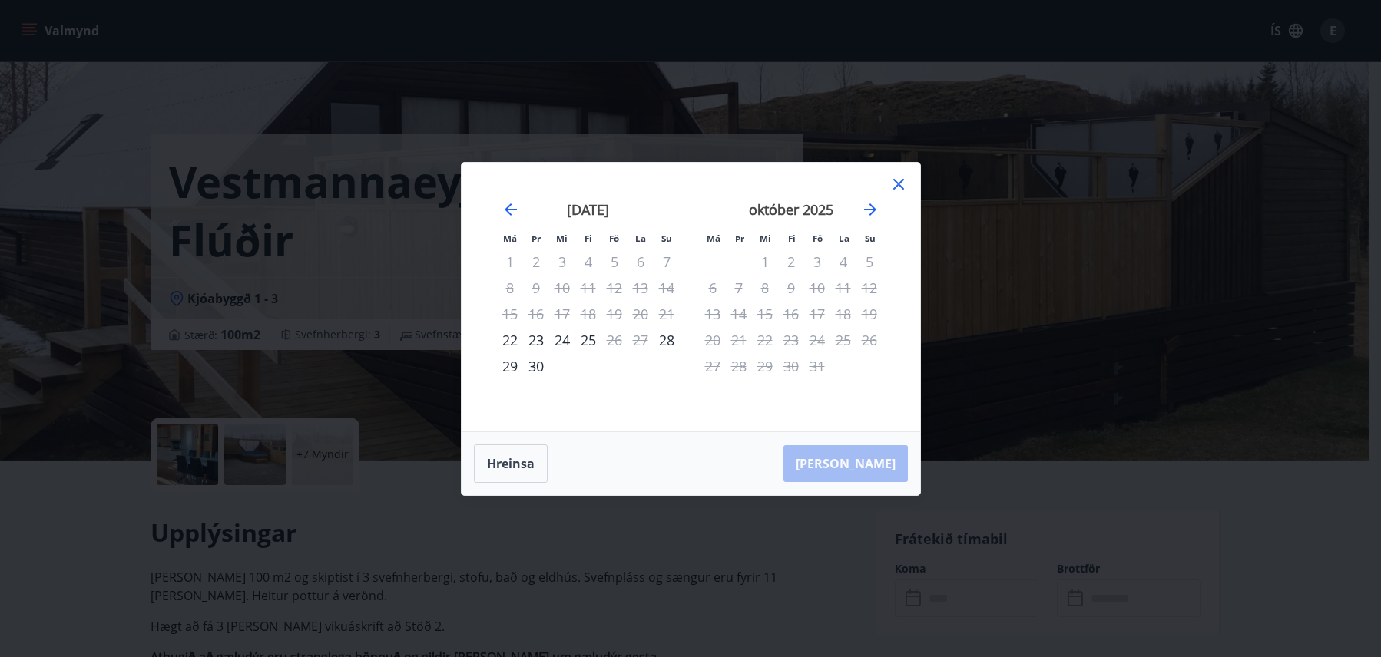
click at [902, 188] on icon at bounding box center [898, 184] width 11 height 11
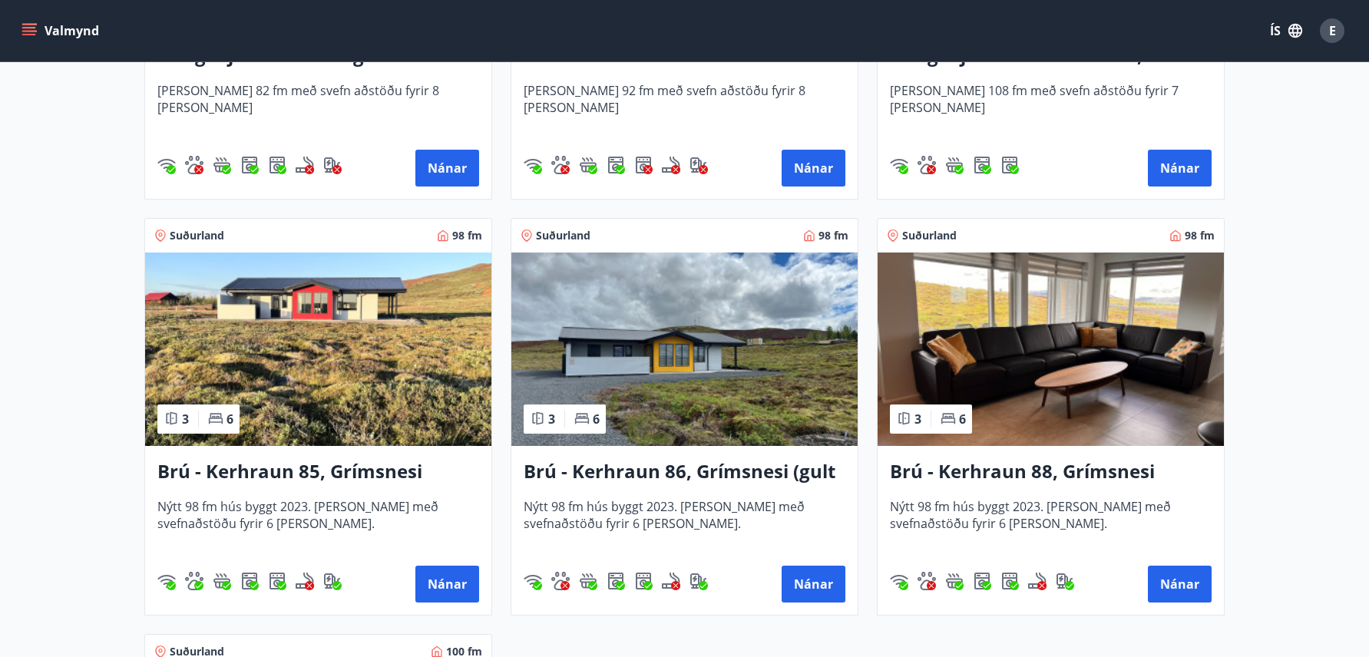
scroll to position [1152, 0]
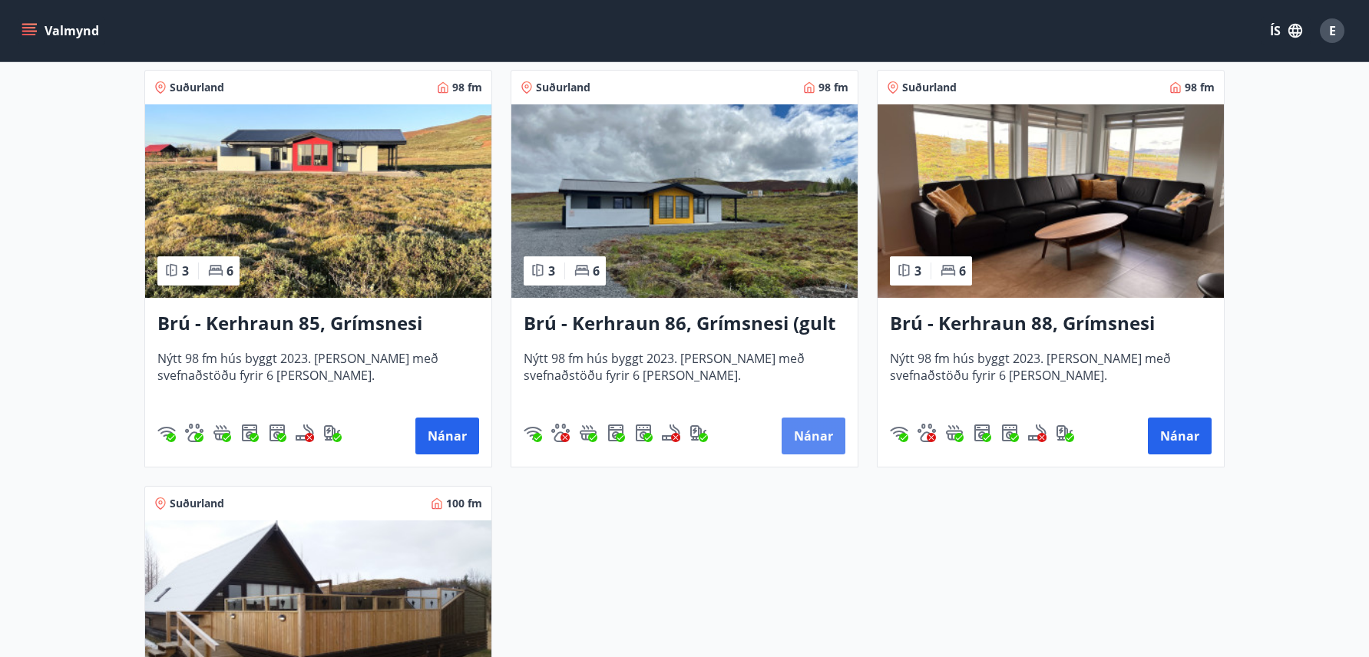
click at [839, 435] on button "Nánar" at bounding box center [814, 436] width 64 height 37
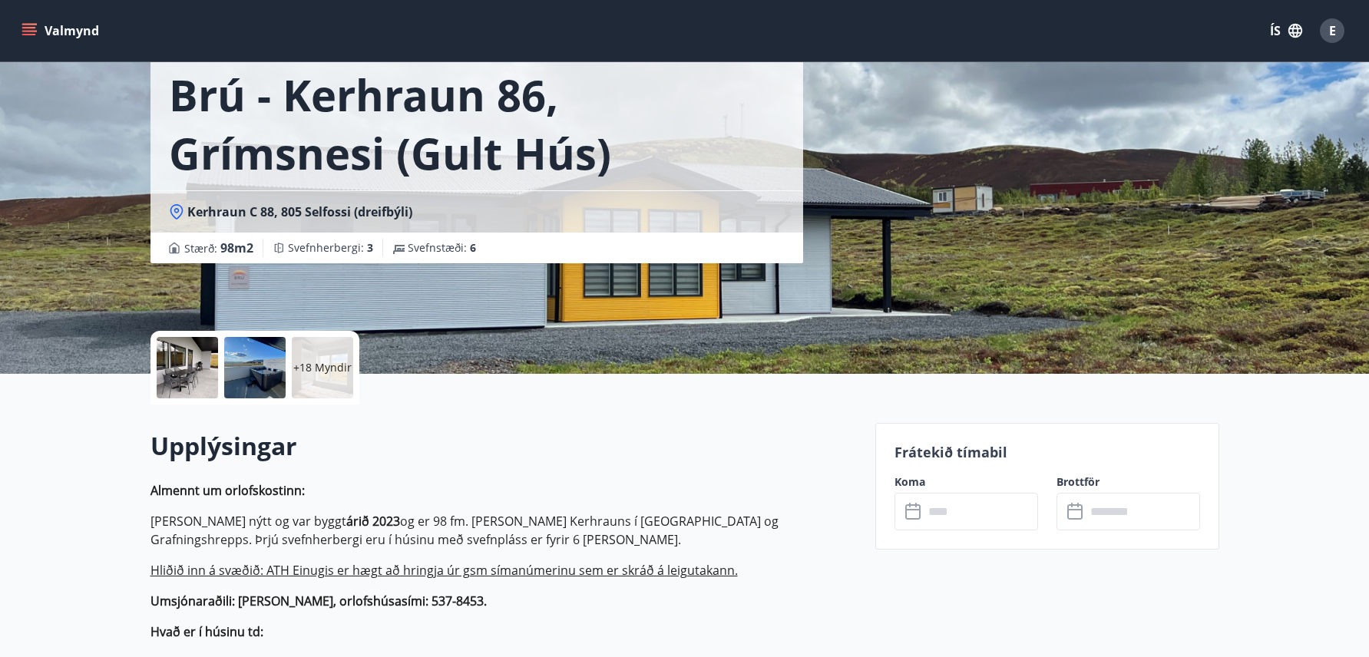
scroll to position [230, 0]
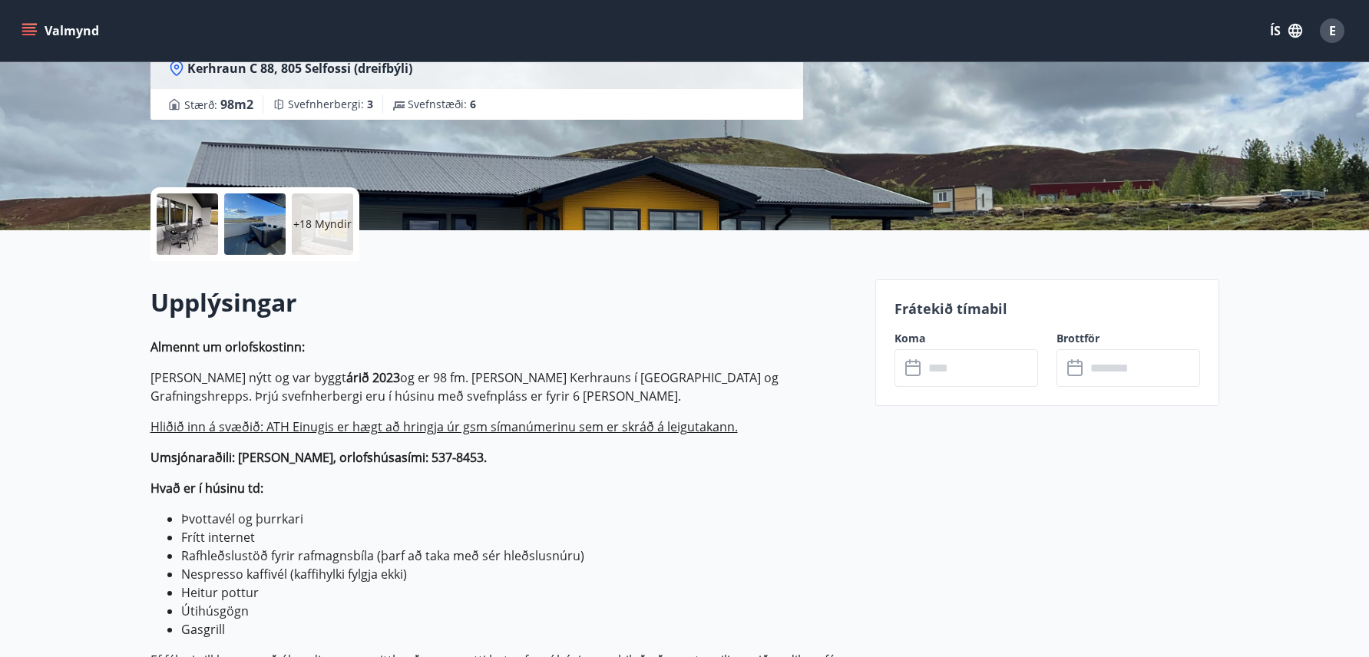
click at [975, 371] on input "text" at bounding box center [981, 368] width 114 height 38
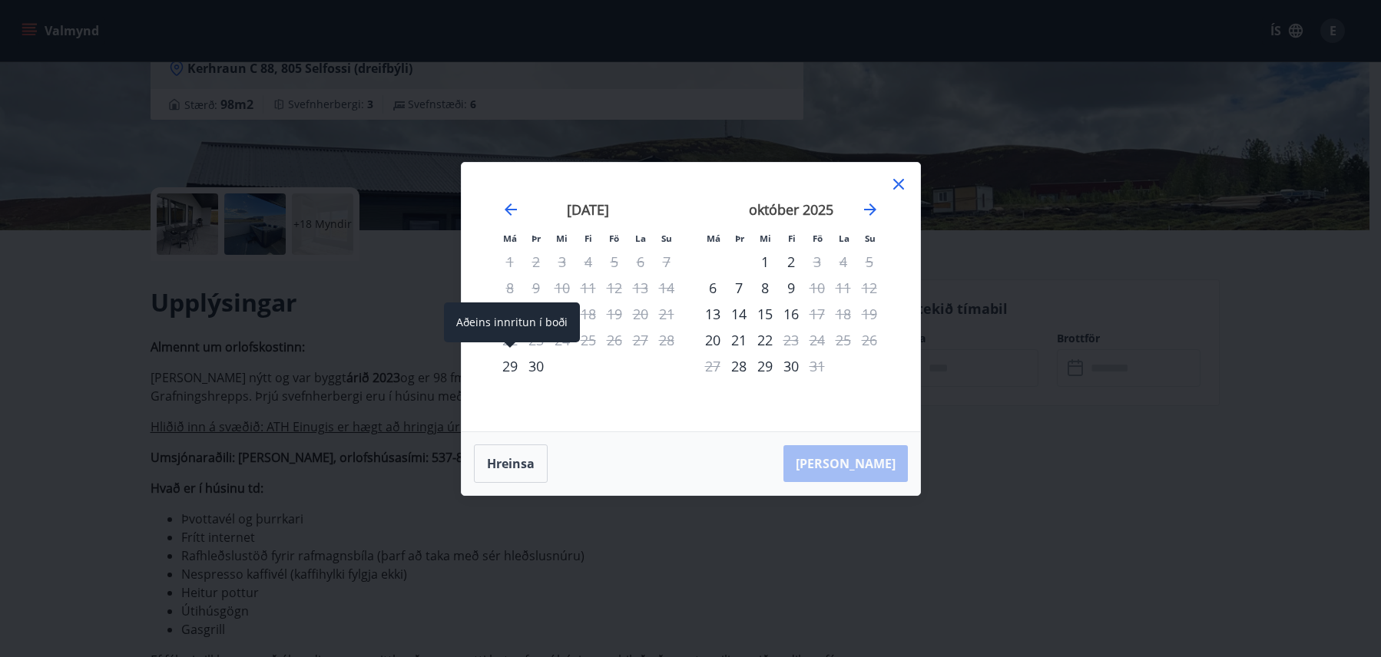
click at [512, 369] on div "29" at bounding box center [510, 366] width 26 height 26
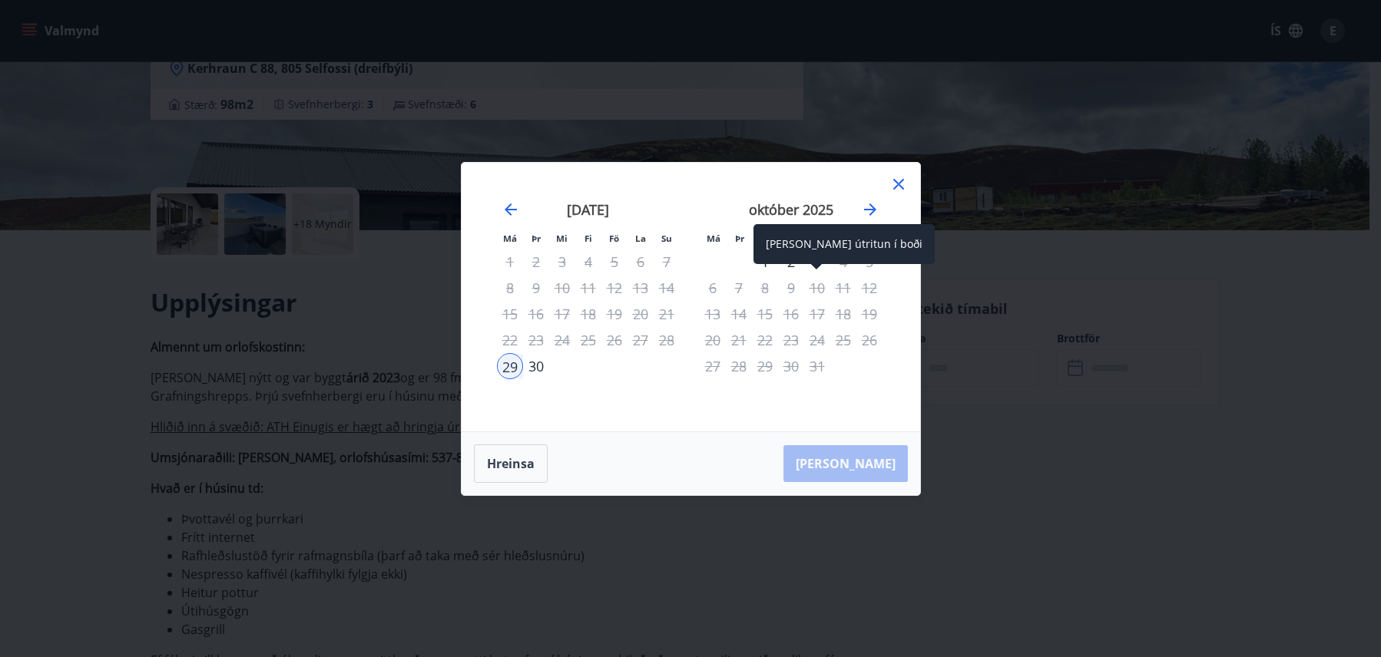
click at [816, 263] on div "Aðeins útritun í boði" at bounding box center [843, 244] width 181 height 40
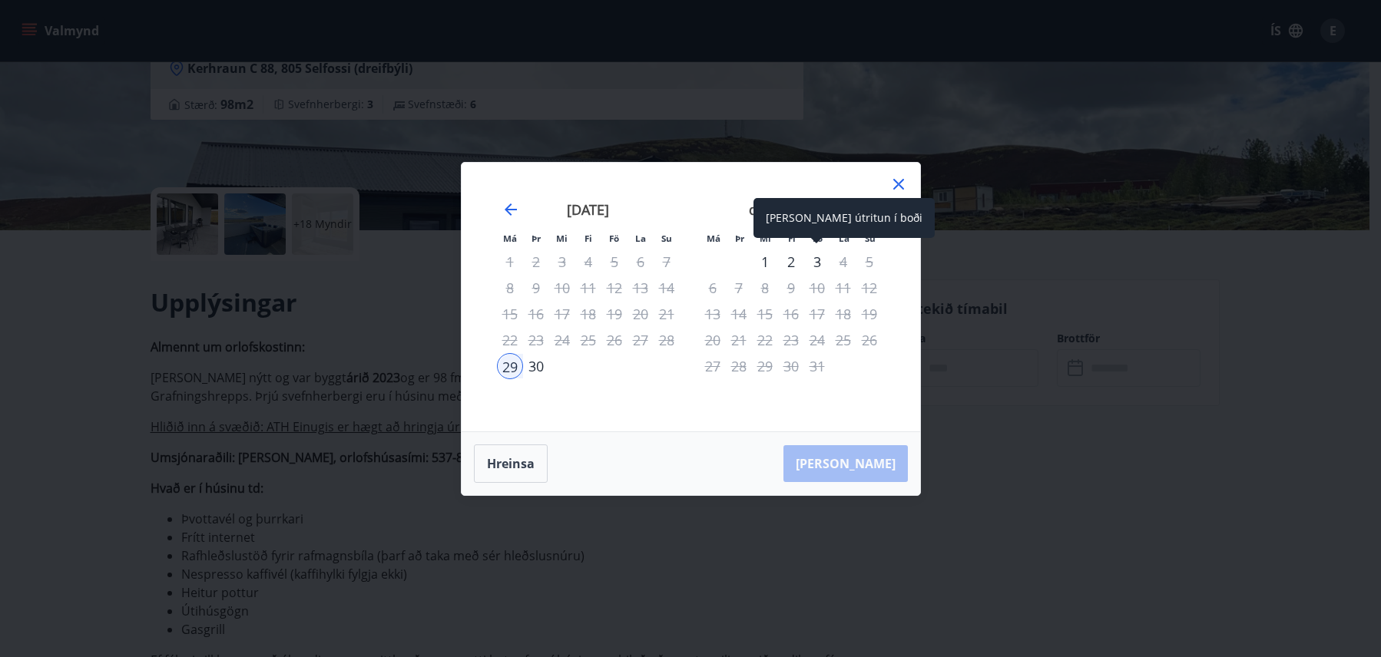
click at [816, 257] on div "3" at bounding box center [817, 262] width 26 height 26
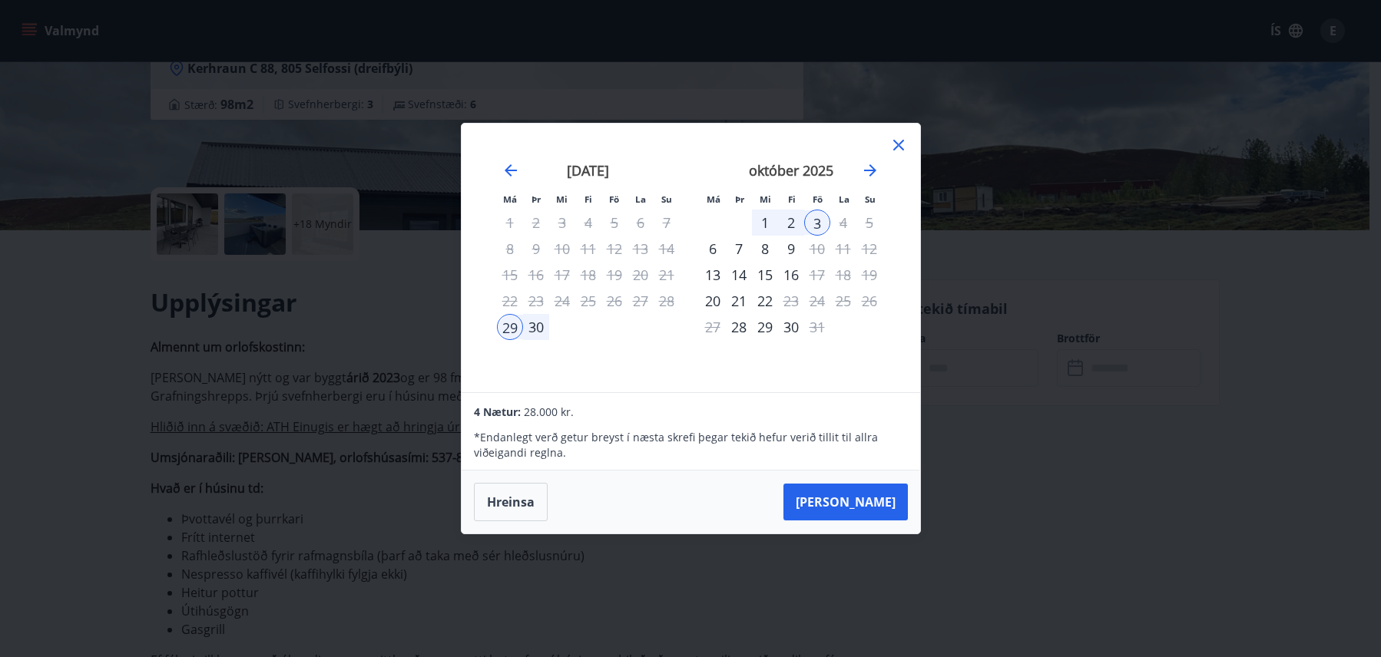
click at [899, 143] on icon at bounding box center [898, 145] width 18 height 18
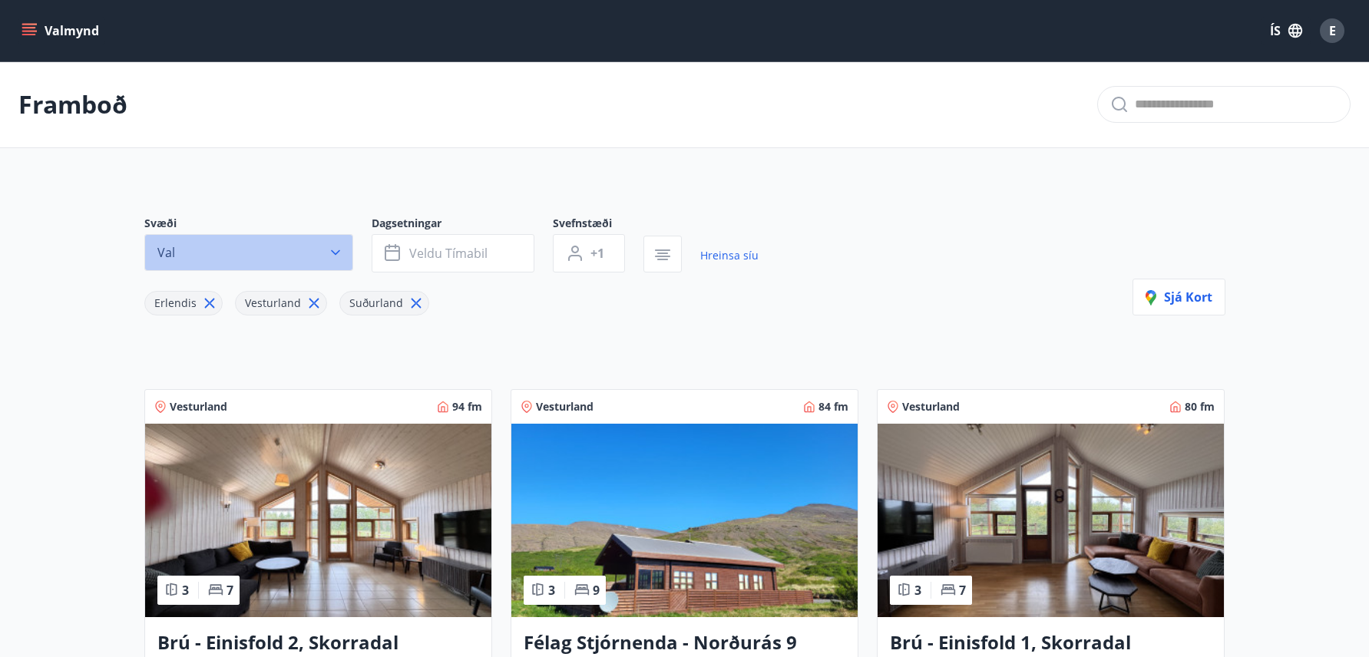
click at [333, 248] on icon "button" at bounding box center [335, 252] width 15 height 15
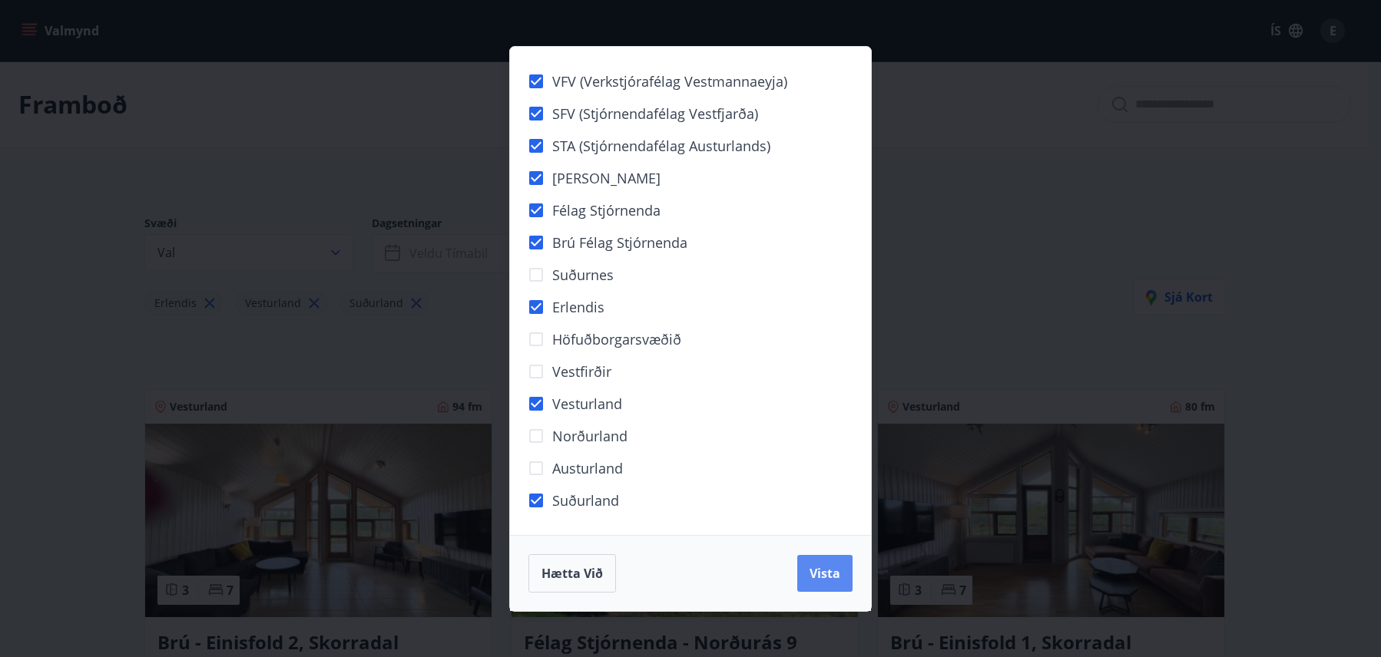
click at [839, 576] on span "Vista" at bounding box center [824, 573] width 31 height 17
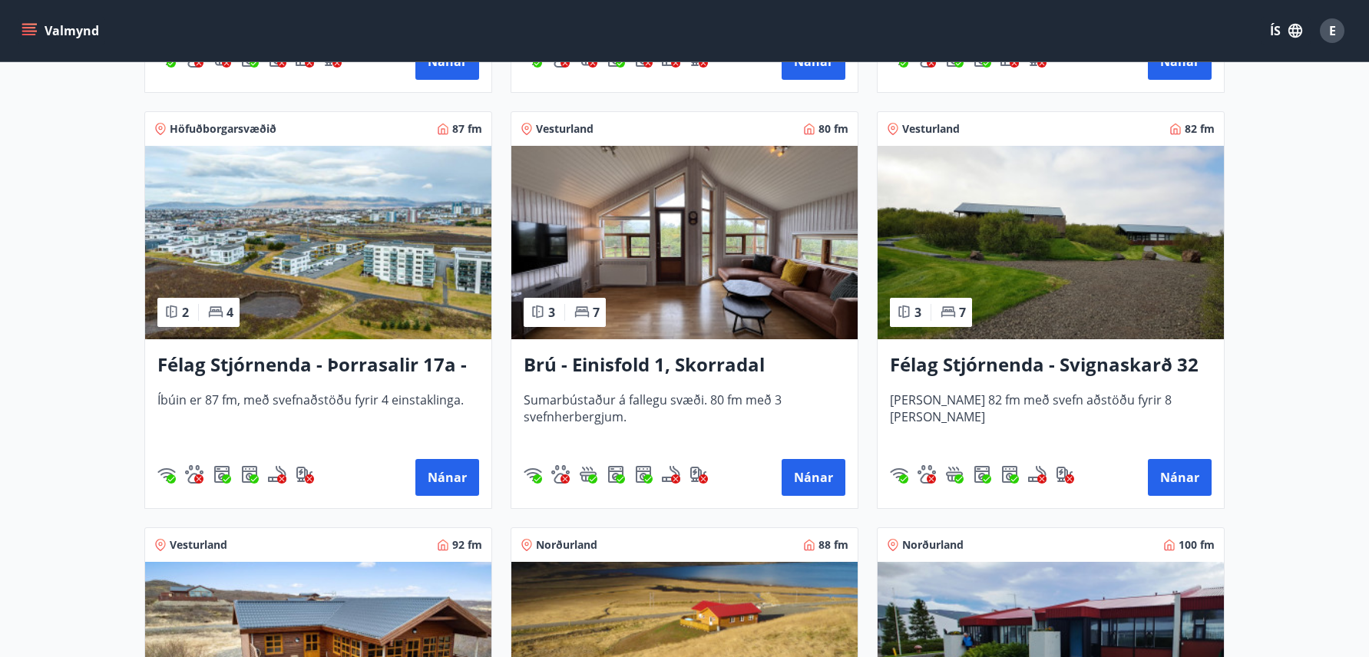
scroll to position [2394, 0]
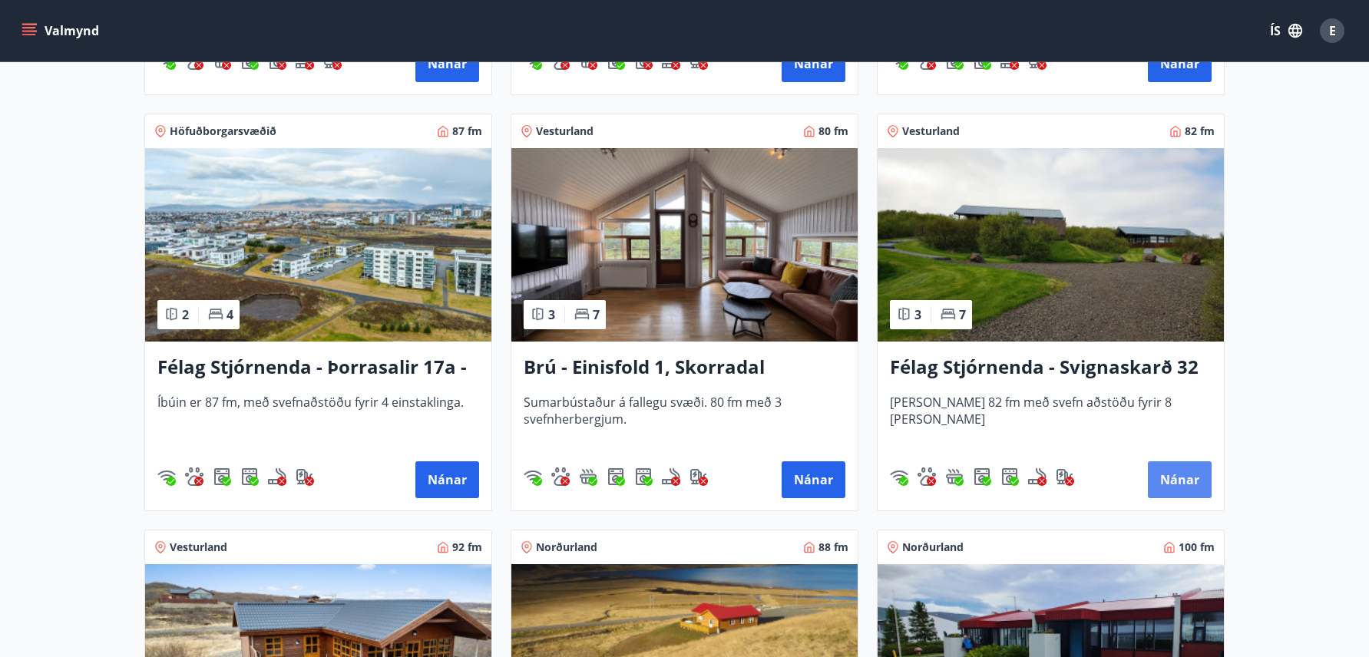
click at [1167, 475] on button "Nánar" at bounding box center [1180, 480] width 64 height 37
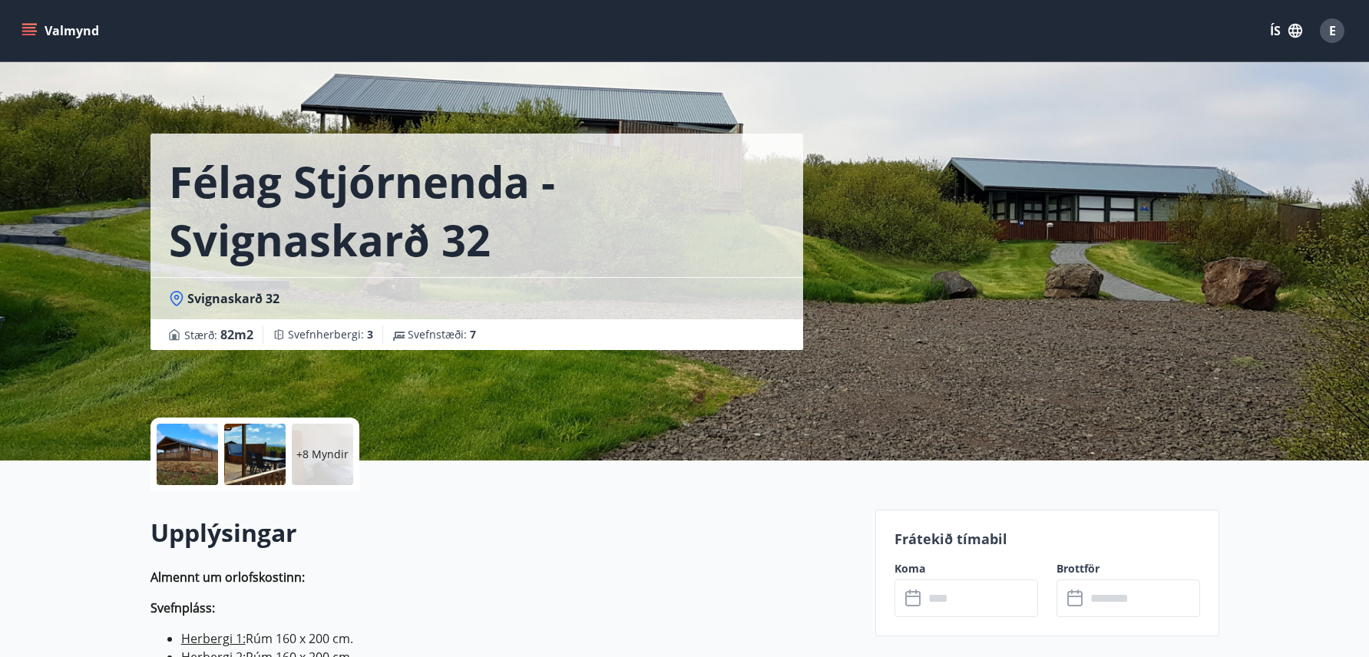
click at [968, 597] on input "text" at bounding box center [981, 599] width 114 height 38
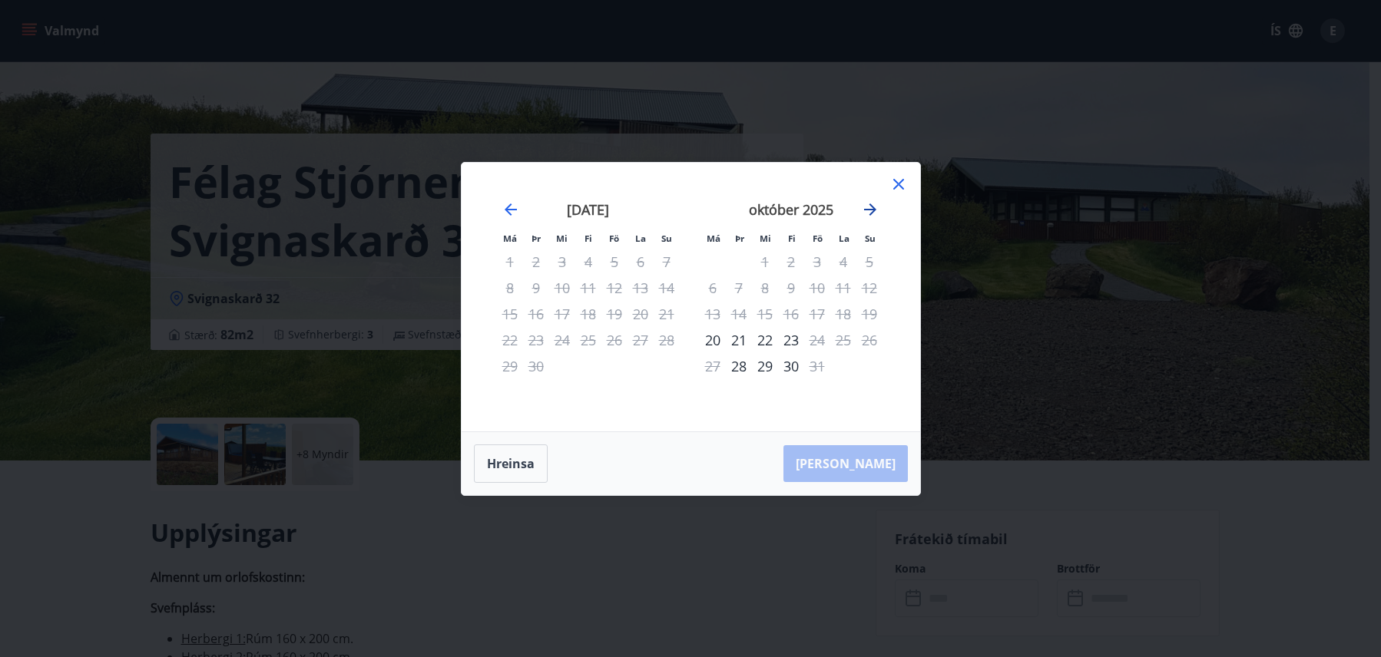
click at [871, 213] on icon "Move forward to switch to the next month." at bounding box center [870, 210] width 12 height 12
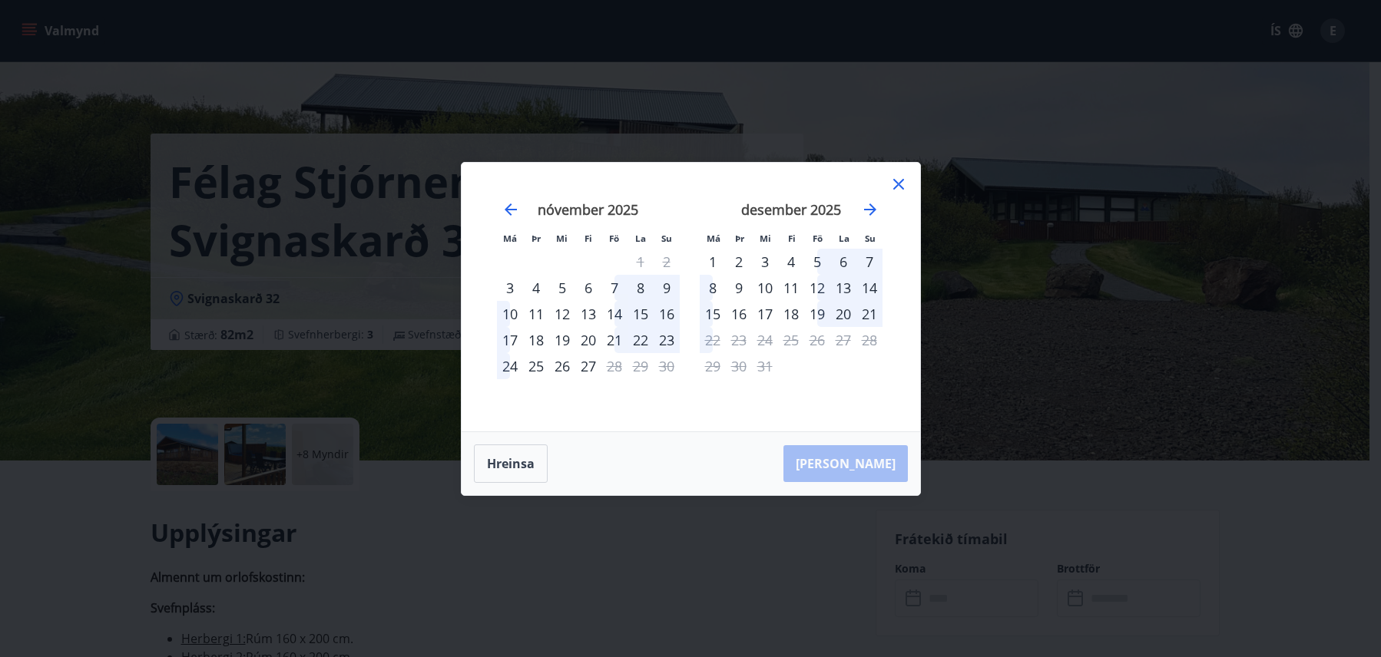
click at [901, 184] on icon at bounding box center [898, 184] width 18 height 18
